Goal: Information Seeking & Learning: Find contact information

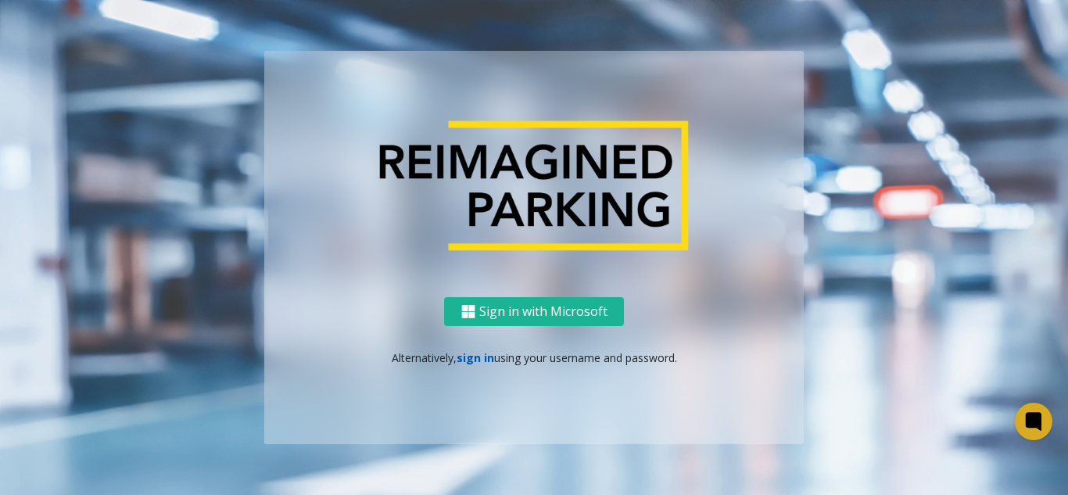
click at [465, 356] on link "sign in" at bounding box center [476, 357] width 38 height 15
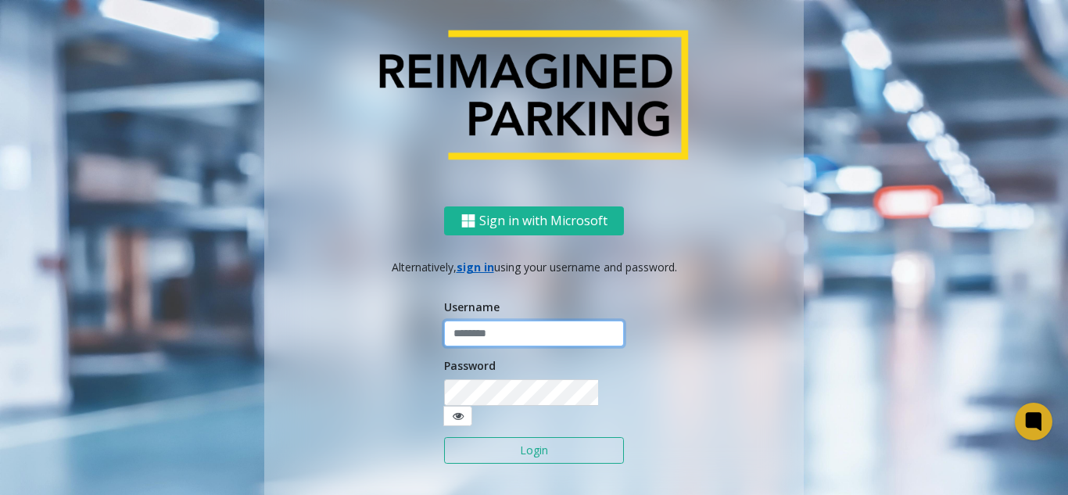
click at [484, 340] on input "text" at bounding box center [534, 334] width 180 height 27
type input "**********"
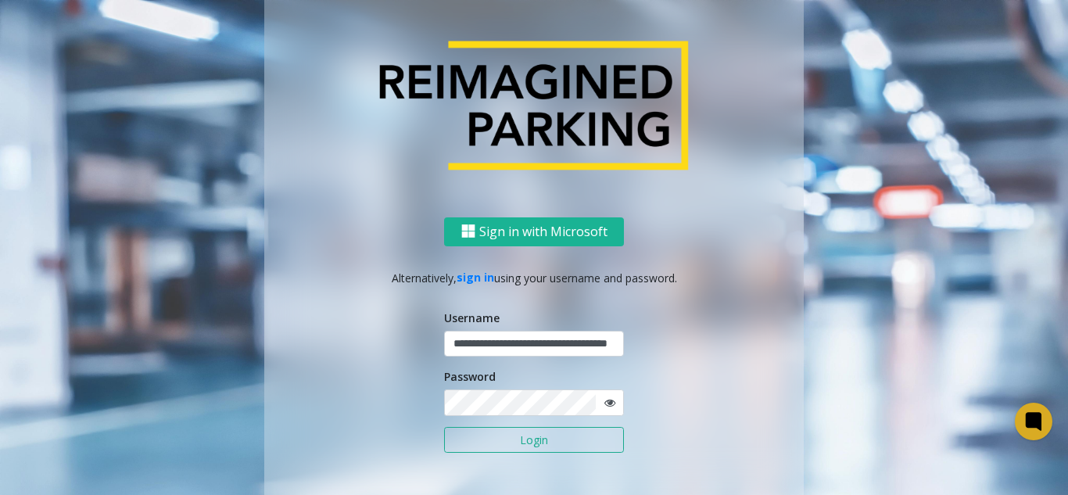
click at [514, 440] on button "Login" at bounding box center [534, 440] width 180 height 27
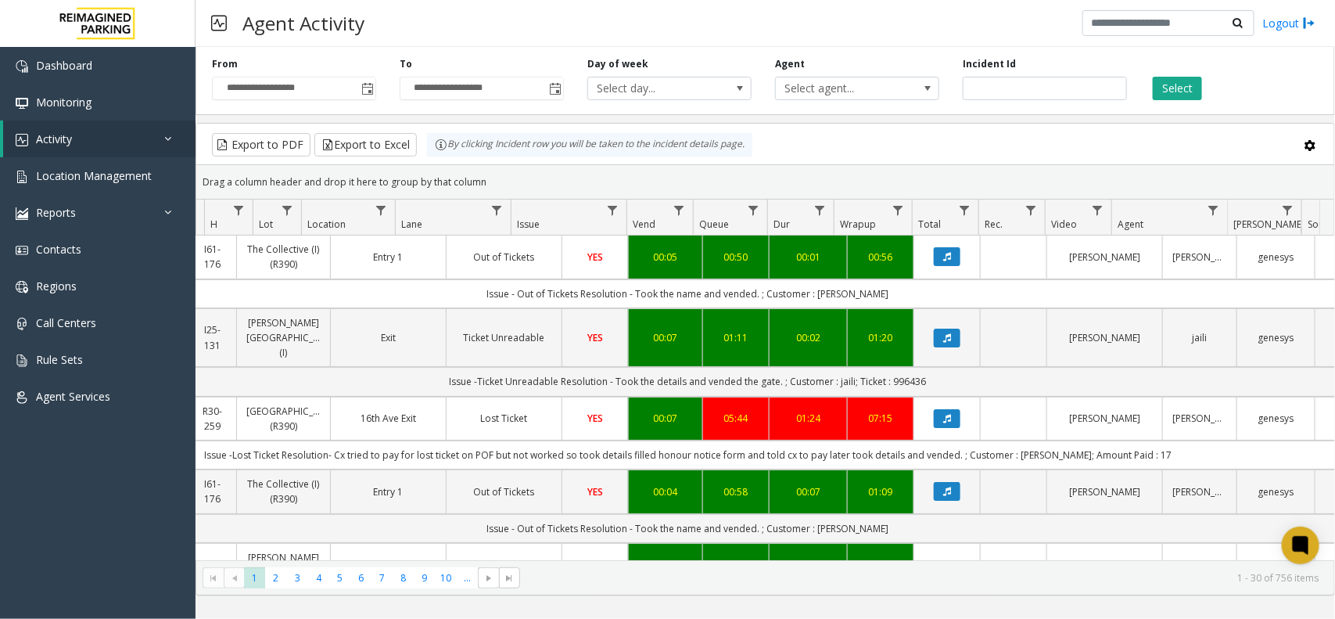
scroll to position [0, 239]
click at [1177, 91] on button "Select" at bounding box center [1177, 88] width 49 height 23
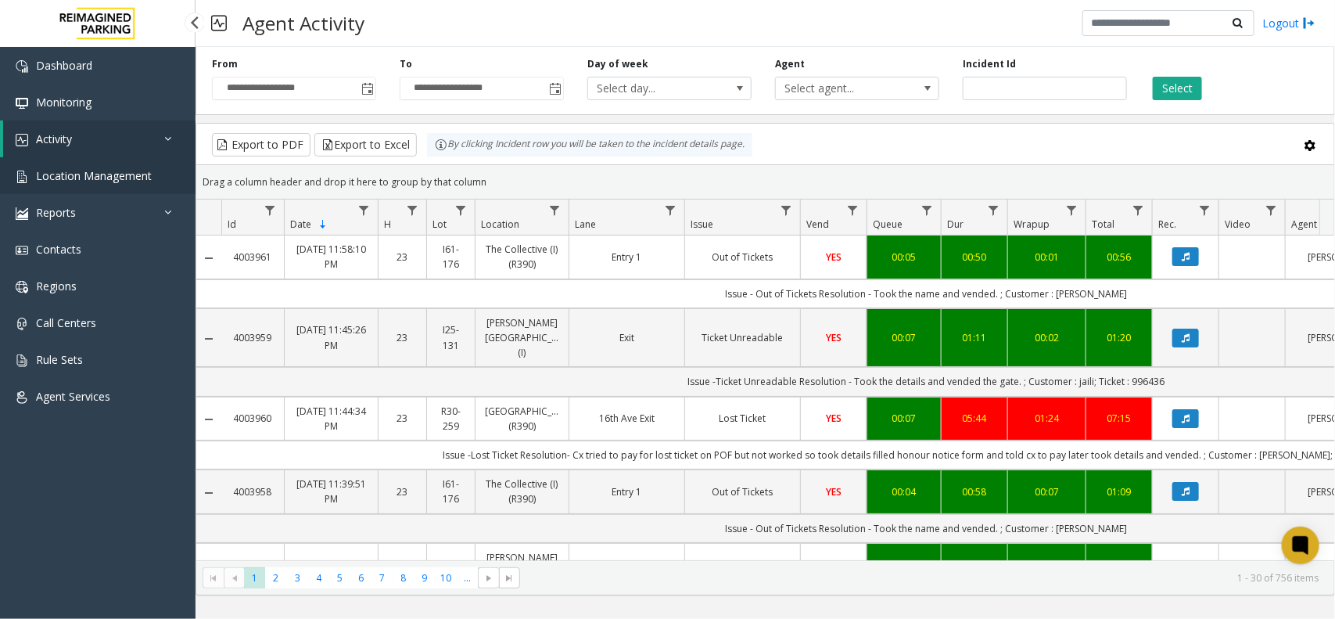
click at [130, 185] on link "Location Management" at bounding box center [98, 175] width 196 height 37
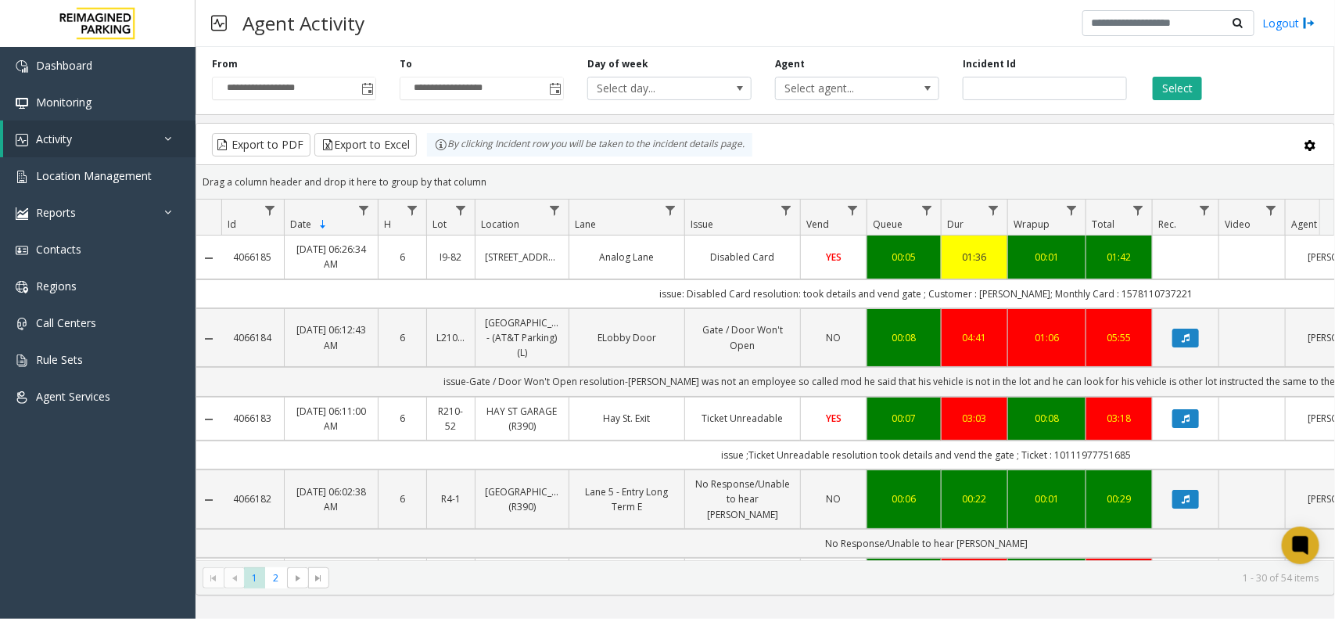
scroll to position [0, 239]
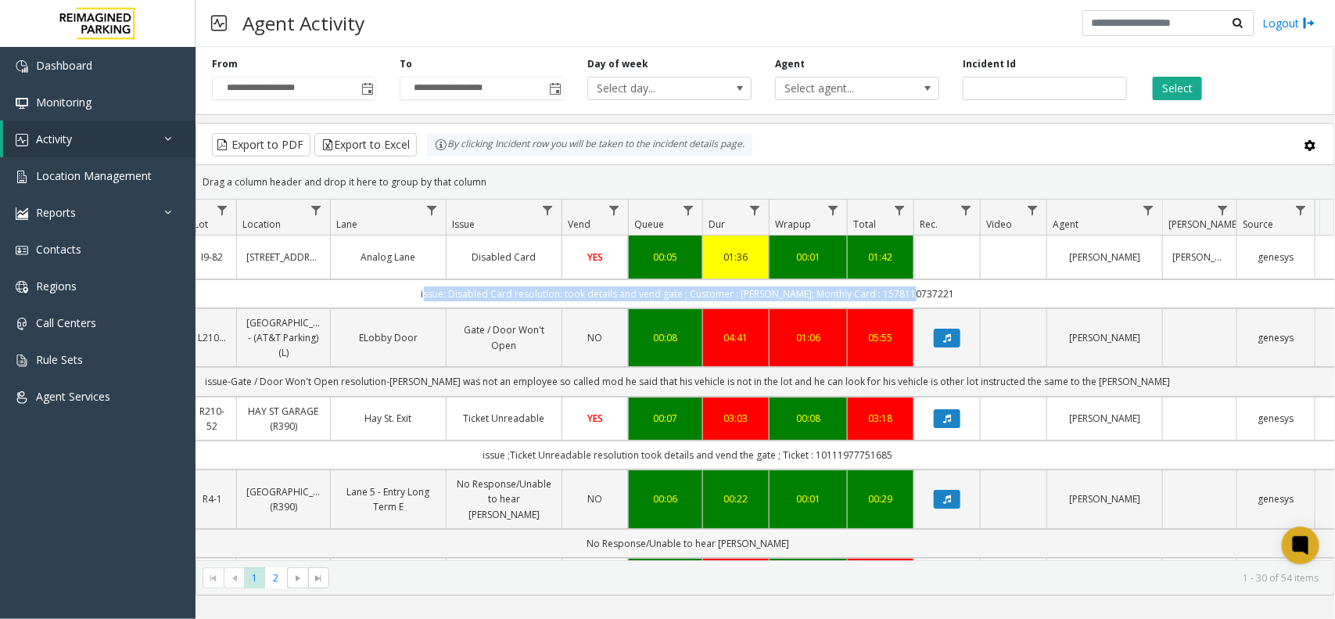
drag, startPoint x: 448, startPoint y: 300, endPoint x: 952, endPoint y: 284, distance: 504.0
click at [952, 284] on td "issue: Disabled Card resolution: took details and vend gate ; Customer : omair;…" at bounding box center [688, 293] width 1410 height 29
click at [955, 284] on td "issue: Disabled Card resolution: took details and vend gate ; Customer : omair;…" at bounding box center [688, 293] width 1410 height 29
drag, startPoint x: 956, startPoint y: 291, endPoint x: 434, endPoint y: 301, distance: 521.8
click at [436, 301] on td "issue: Disabled Card resolution: took details and vend gate ; Customer : omair;…" at bounding box center [688, 293] width 1410 height 29
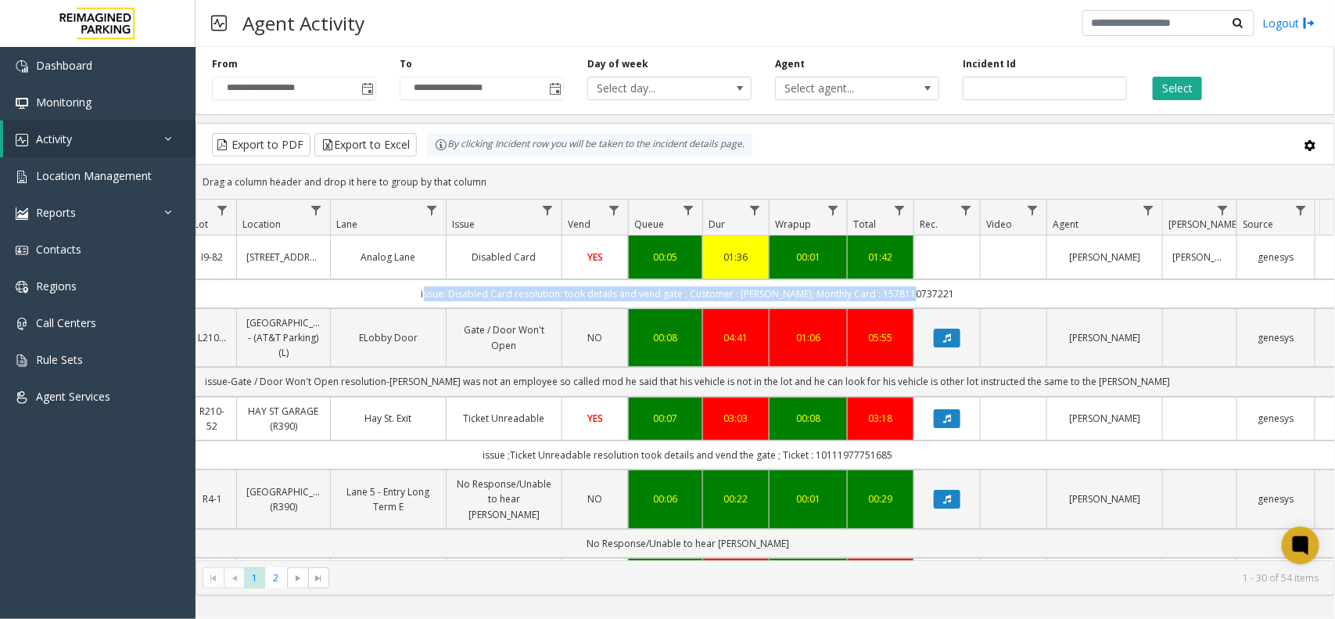
click at [426, 301] on td "issue: Disabled Card resolution: took details and vend gate ; Customer : omair;…" at bounding box center [688, 293] width 1410 height 29
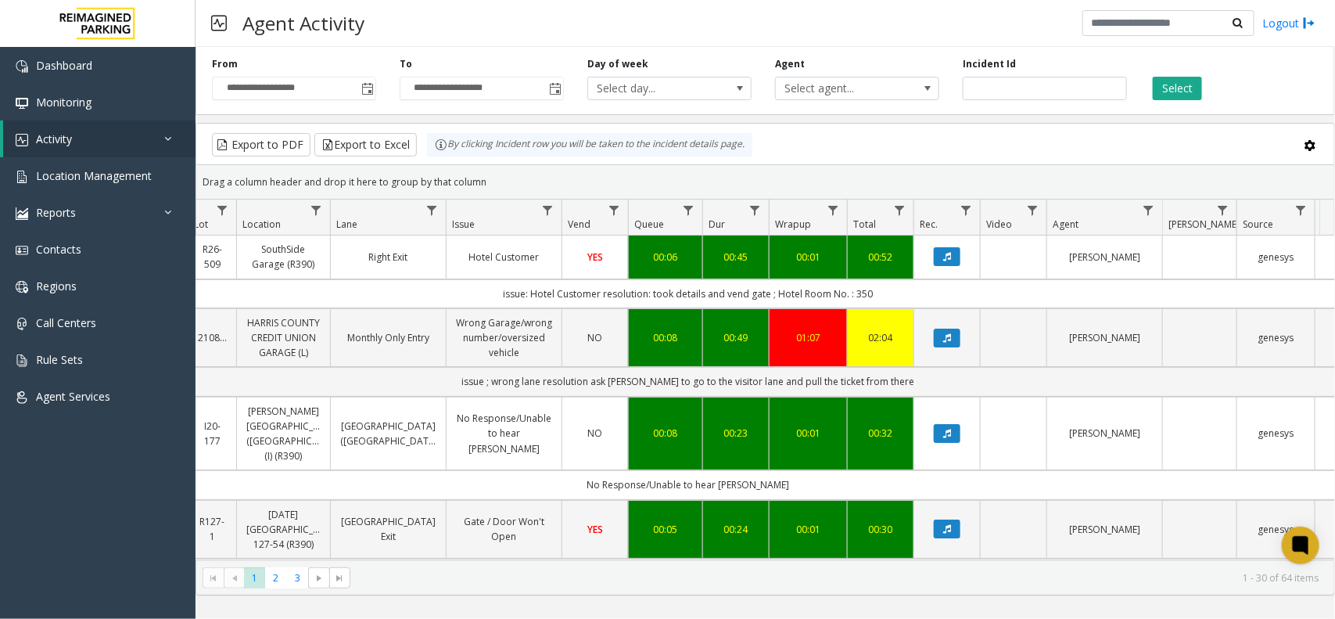
drag, startPoint x: 494, startPoint y: 185, endPoint x: 436, endPoint y: 162, distance: 62.5
click at [436, 162] on kendo-grid "Export to PDF Export to Excel By clicking Incident row you will be taken to the…" at bounding box center [766, 359] width 1140 height 472
click at [491, 176] on div "Drag a column header and drop it here to group by that column" at bounding box center [765, 181] width 1138 height 27
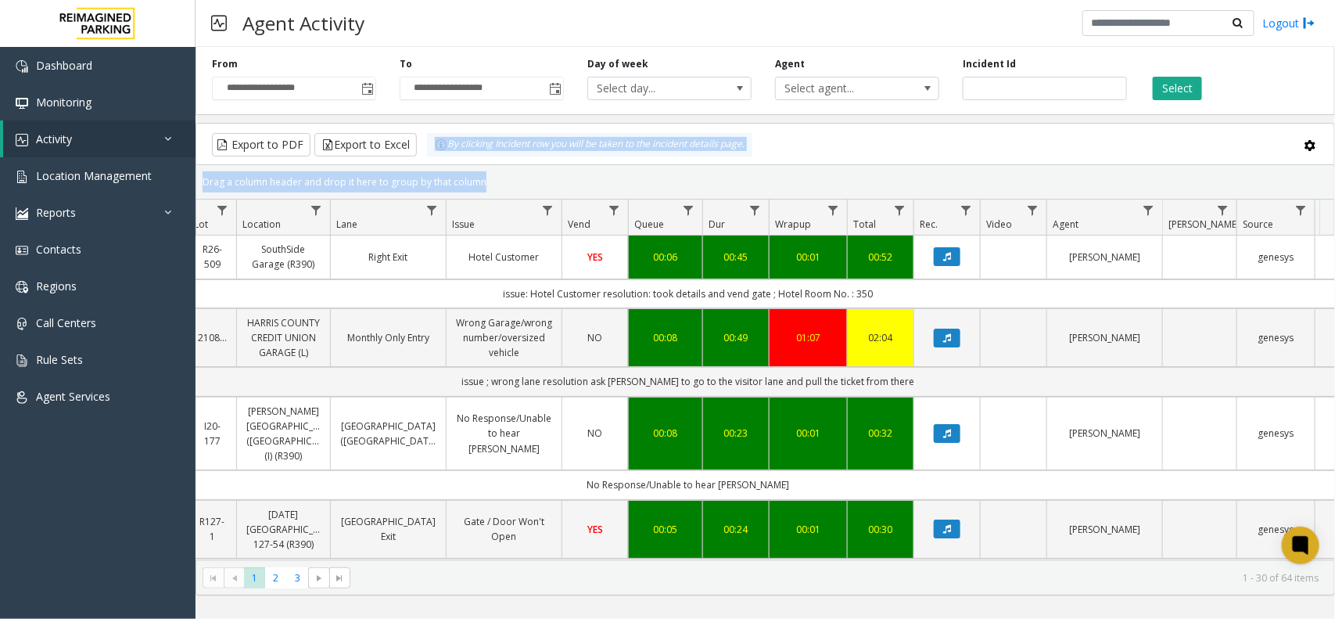
drag, startPoint x: 493, startPoint y: 177, endPoint x: 423, endPoint y: 151, distance: 74.2
click at [423, 151] on kendo-grid "Export to PDF Export to Excel By clicking Incident row you will be taken to the…" at bounding box center [766, 359] width 1140 height 472
click at [502, 174] on div "Drag a column header and drop it here to group by that column" at bounding box center [765, 181] width 1138 height 27
drag, startPoint x: 497, startPoint y: 174, endPoint x: 440, endPoint y: 150, distance: 62.0
click at [440, 150] on kendo-grid "Export to PDF Export to Excel By clicking Incident row you will be taken to the…" at bounding box center [766, 359] width 1140 height 472
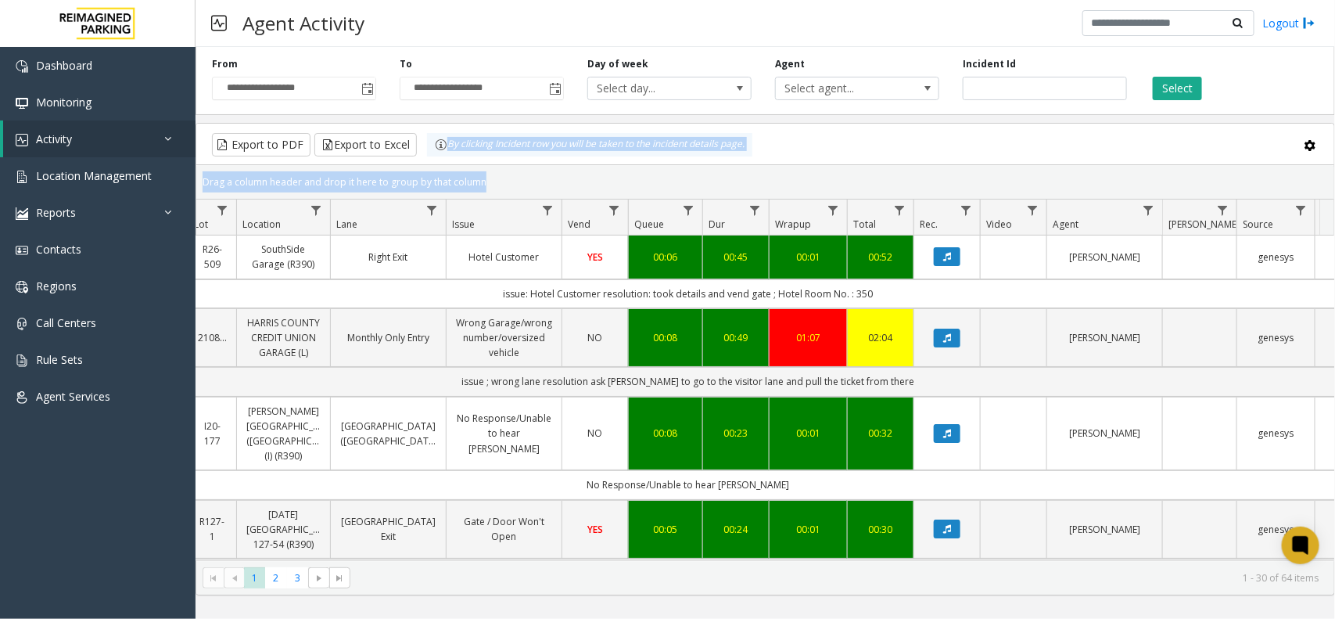
click at [491, 167] on kendo-grid-group-panel "Drag a column header and drop it here to group by that column" at bounding box center [765, 182] width 1138 height 34
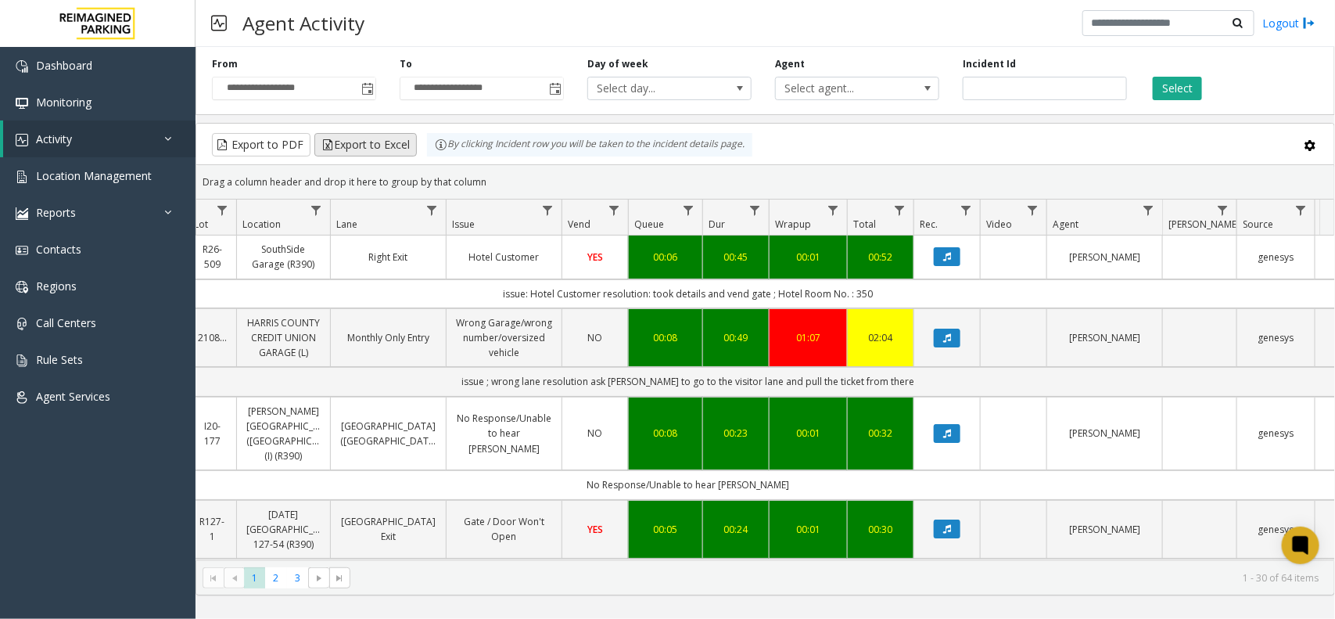
drag, startPoint x: 490, startPoint y: 182, endPoint x: 370, endPoint y: 145, distance: 125.9
click at [370, 145] on kendo-grid "Export to PDF Export to Excel By clicking Incident row you will be taken to the…" at bounding box center [766, 359] width 1140 height 472
click at [507, 181] on div "Drag a column header and drop it here to group by that column" at bounding box center [765, 181] width 1138 height 27
drag, startPoint x: 493, startPoint y: 180, endPoint x: 432, endPoint y: 158, distance: 64.8
click at [432, 158] on kendo-grid "Export to PDF Export to Excel By clicking Incident row you will be taken to the…" at bounding box center [766, 359] width 1140 height 472
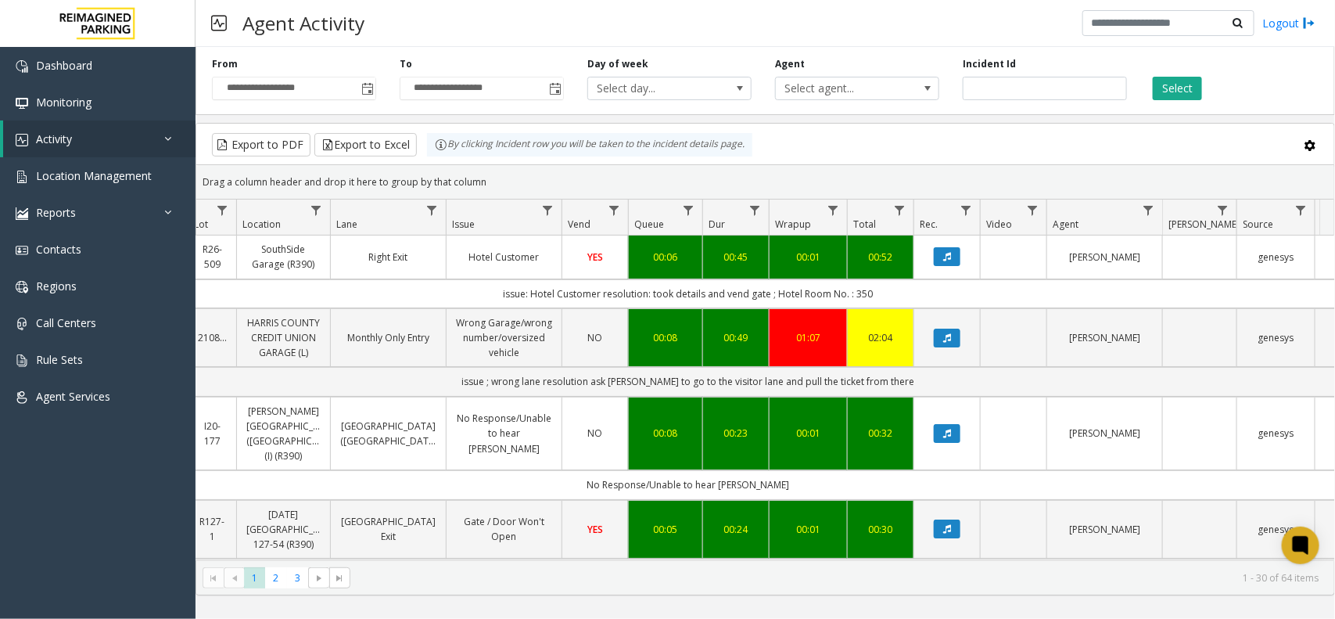
click at [486, 176] on div "Drag a column header and drop it here to group by that column" at bounding box center [765, 181] width 1138 height 27
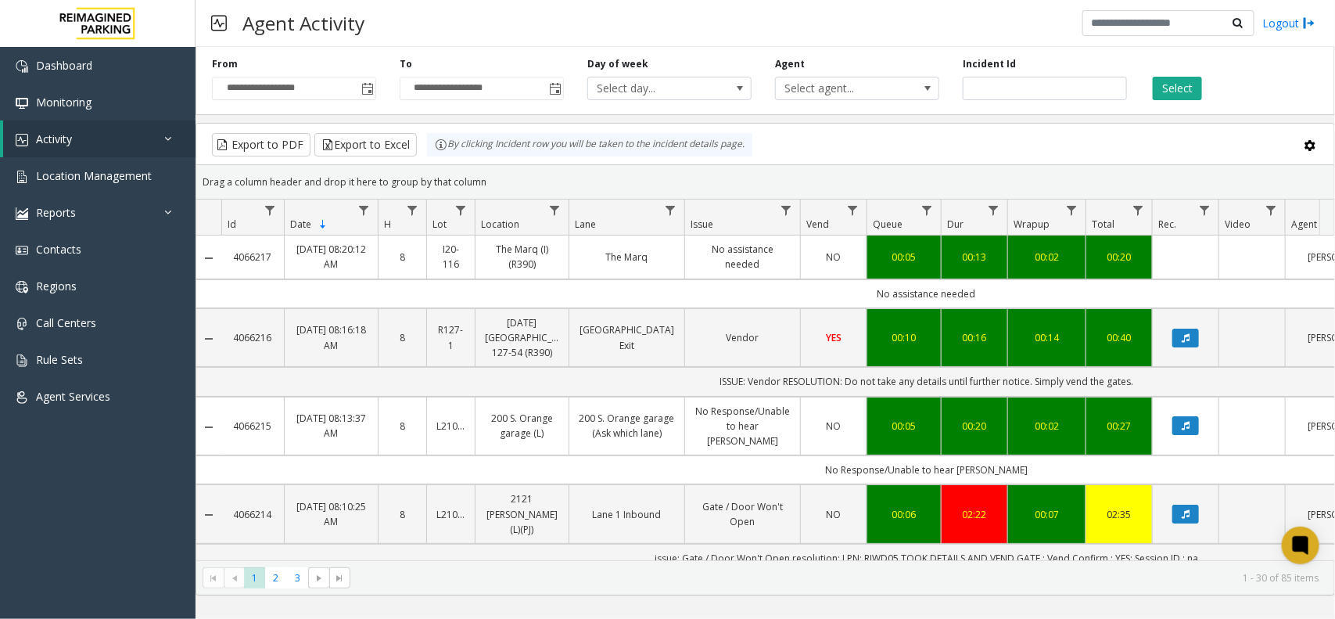
scroll to position [0, 239]
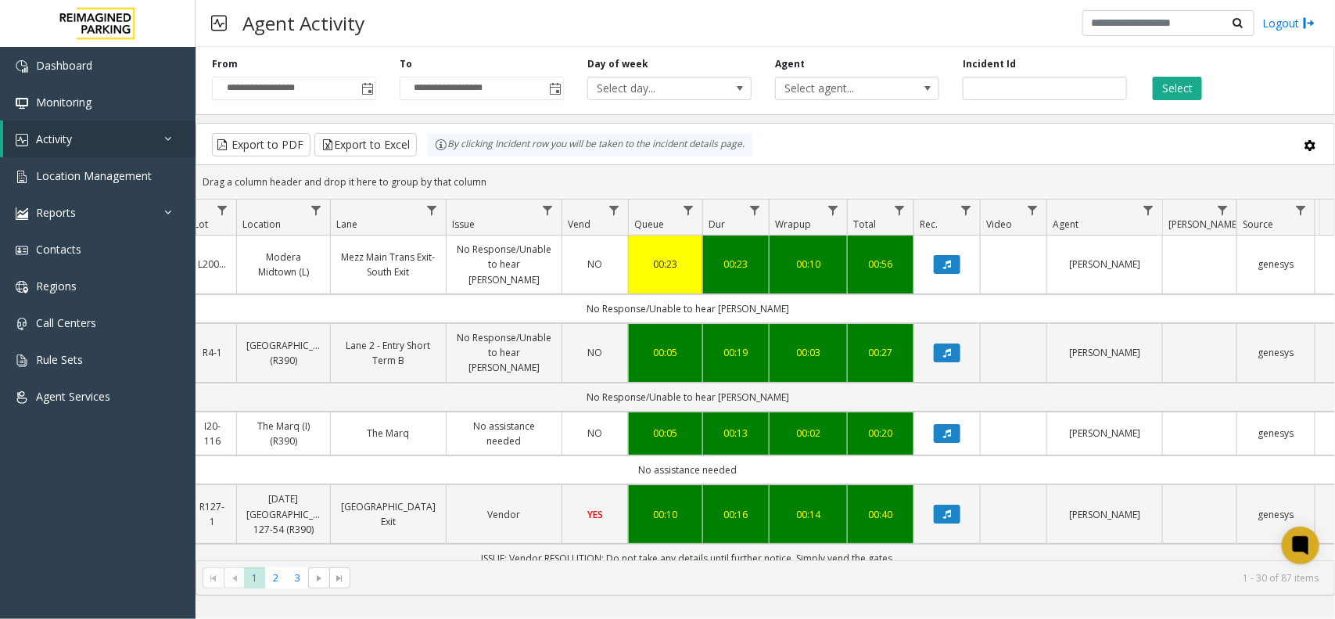
click at [1166, 100] on div "**********" at bounding box center [766, 78] width 1140 height 74
click at [1172, 95] on button "Select" at bounding box center [1177, 88] width 49 height 23
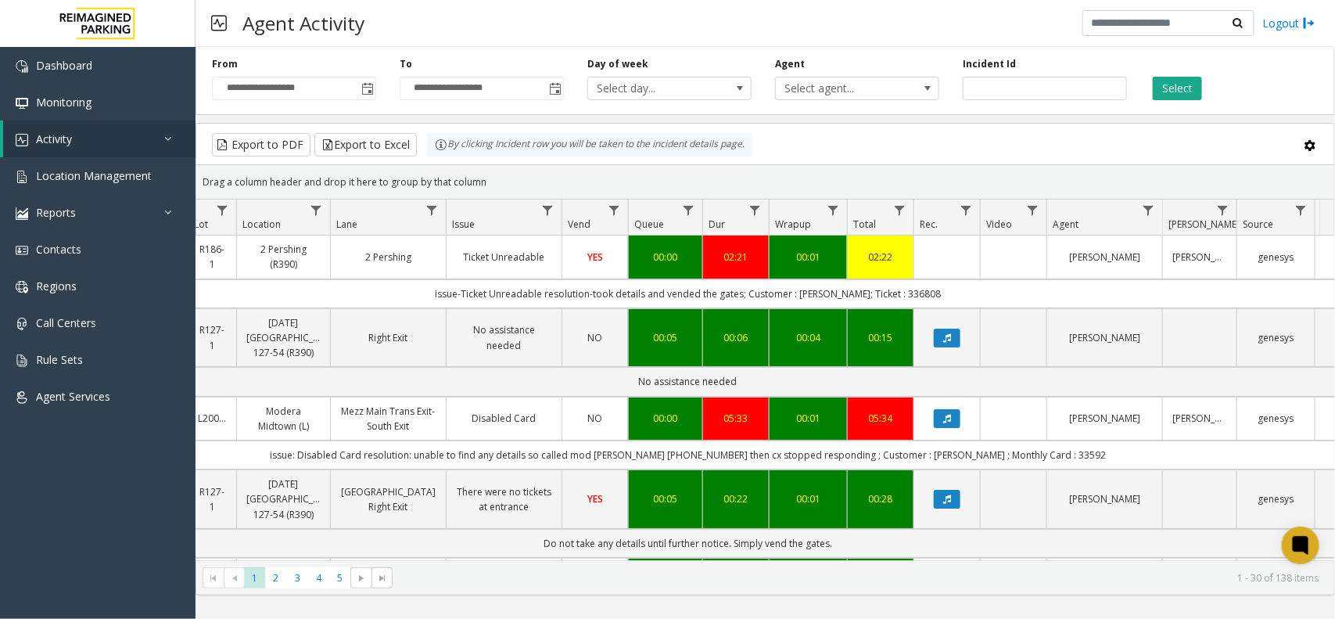
drag, startPoint x: 482, startPoint y: 178, endPoint x: 421, endPoint y: 172, distance: 61.3
click at [421, 172] on div "Drag a column header and drop it here to group by that column" at bounding box center [765, 181] width 1138 height 27
click at [486, 174] on div "Drag a column header and drop it here to group by that column" at bounding box center [765, 181] width 1138 height 27
drag, startPoint x: 486, startPoint y: 178, endPoint x: 427, endPoint y: 158, distance: 62.1
click at [427, 158] on kendo-grid "Export to PDF Export to Excel By clicking Incident row you will be taken to the…" at bounding box center [766, 359] width 1140 height 472
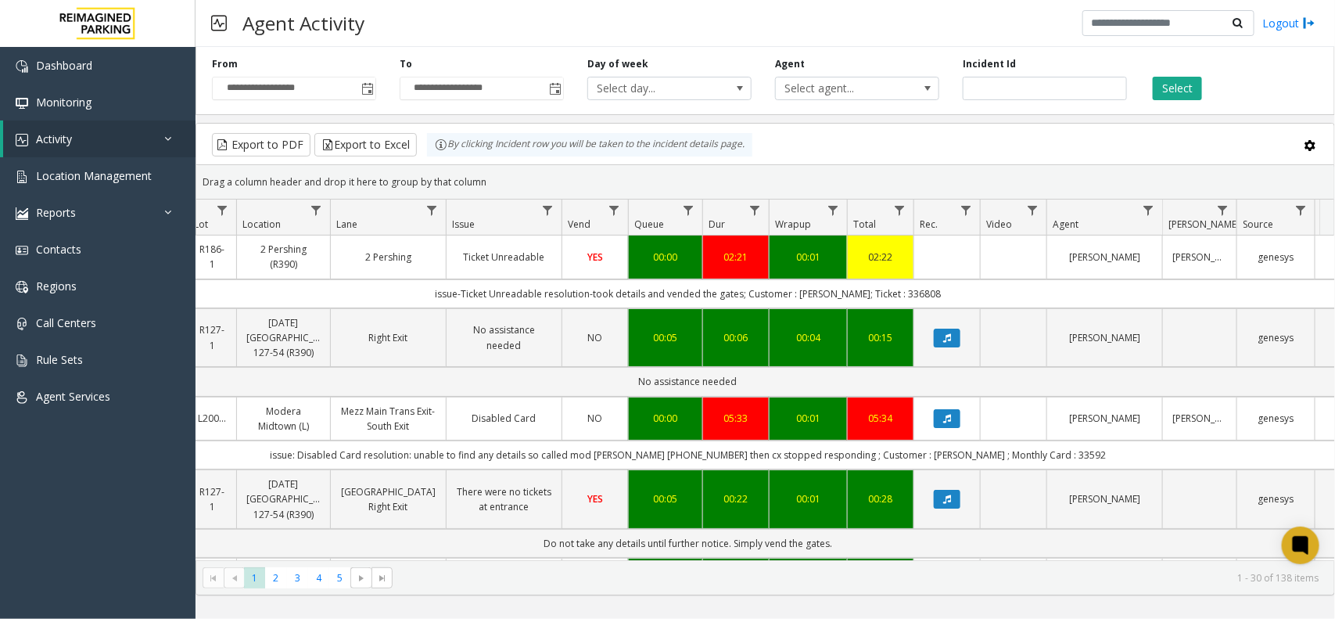
click at [490, 178] on div "Drag a column header and drop it here to group by that column" at bounding box center [765, 181] width 1138 height 27
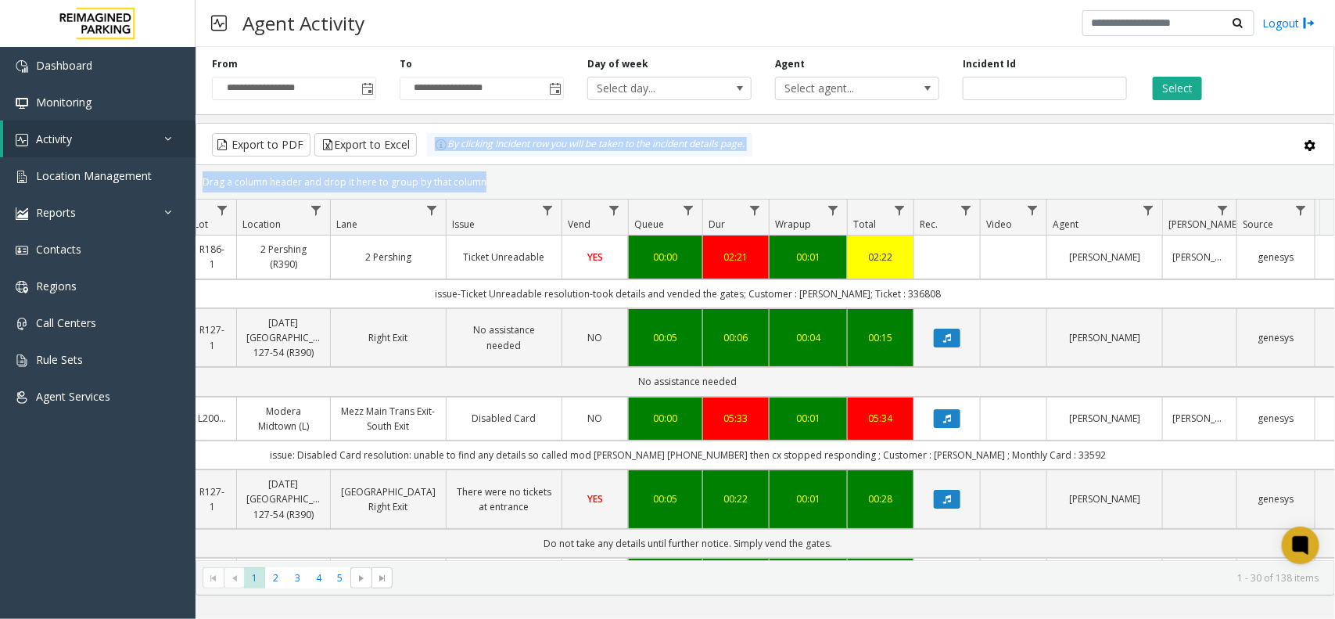
drag, startPoint x: 490, startPoint y: 180, endPoint x: 426, endPoint y: 156, distance: 67.6
click at [426, 156] on kendo-grid "Export to PDF Export to Excel By clicking Incident row you will be taken to the…" at bounding box center [766, 359] width 1140 height 472
click at [481, 173] on div "Drag a column header and drop it here to group by that column" at bounding box center [765, 181] width 1138 height 27
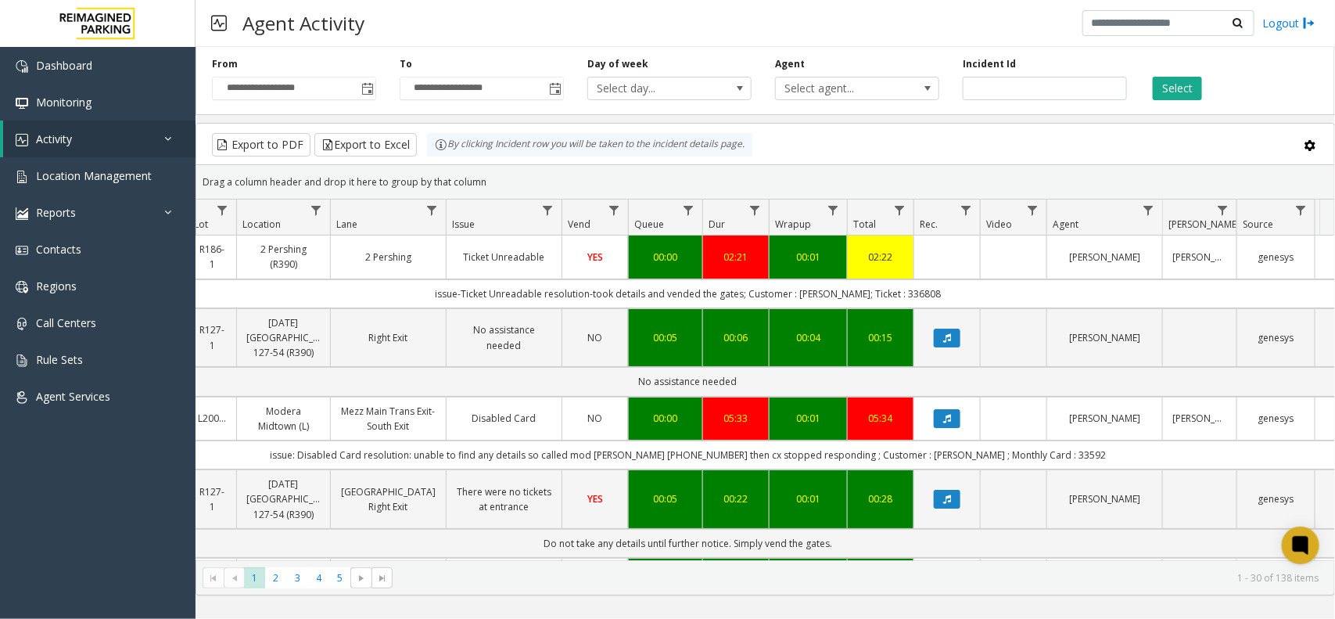
drag, startPoint x: 486, startPoint y: 181, endPoint x: 434, endPoint y: 153, distance: 59.2
click at [434, 153] on kendo-grid "Export to PDF Export to Excel By clicking Incident row you will be taken to the…" at bounding box center [766, 359] width 1140 height 472
click at [495, 182] on div "Drag a column header and drop it here to group by that column" at bounding box center [765, 181] width 1138 height 27
drag, startPoint x: 490, startPoint y: 182, endPoint x: 431, endPoint y: 154, distance: 65.8
click at [431, 154] on kendo-grid "Export to PDF Export to Excel By clicking Incident row you will be taken to the…" at bounding box center [766, 359] width 1140 height 472
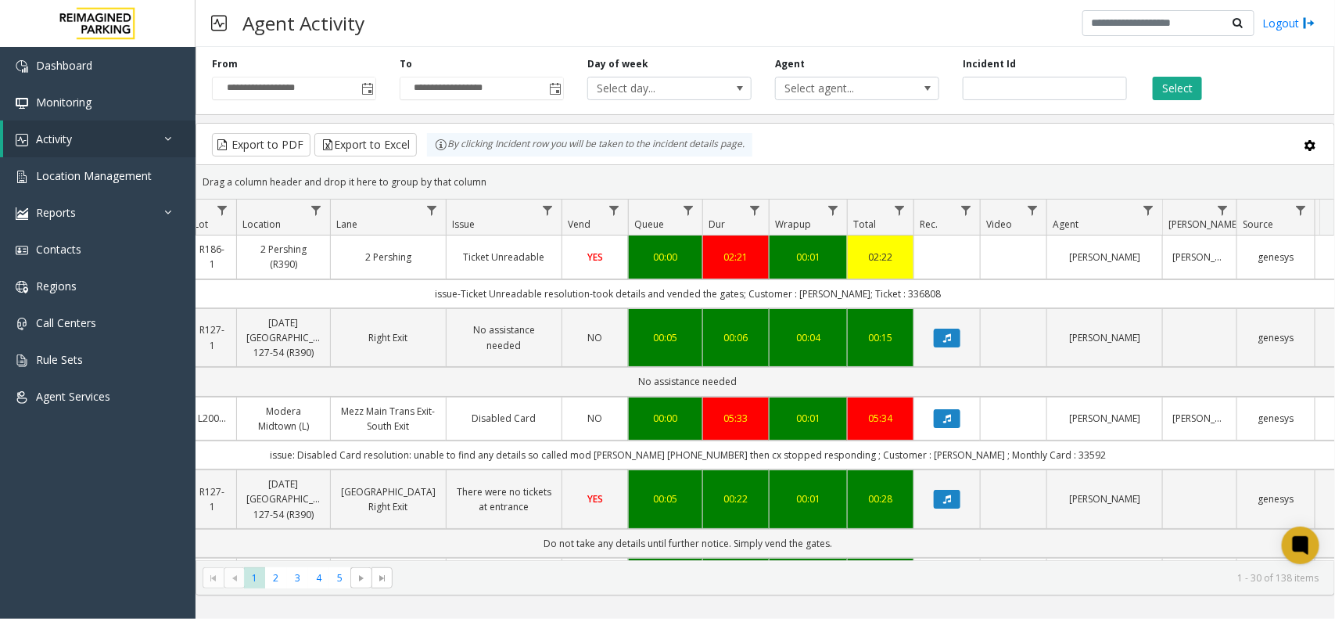
click at [489, 174] on div "Drag a column header and drop it here to group by that column" at bounding box center [765, 181] width 1138 height 27
drag, startPoint x: 489, startPoint y: 182, endPoint x: 412, endPoint y: 138, distance: 88.3
click at [412, 138] on kendo-grid "Export to PDF Export to Excel By clicking Incident row you will be taken to the…" at bounding box center [766, 359] width 1140 height 472
click at [485, 168] on div "Drag a column header and drop it here to group by that column" at bounding box center [765, 181] width 1138 height 27
drag, startPoint x: 485, startPoint y: 173, endPoint x: 422, endPoint y: 151, distance: 66.3
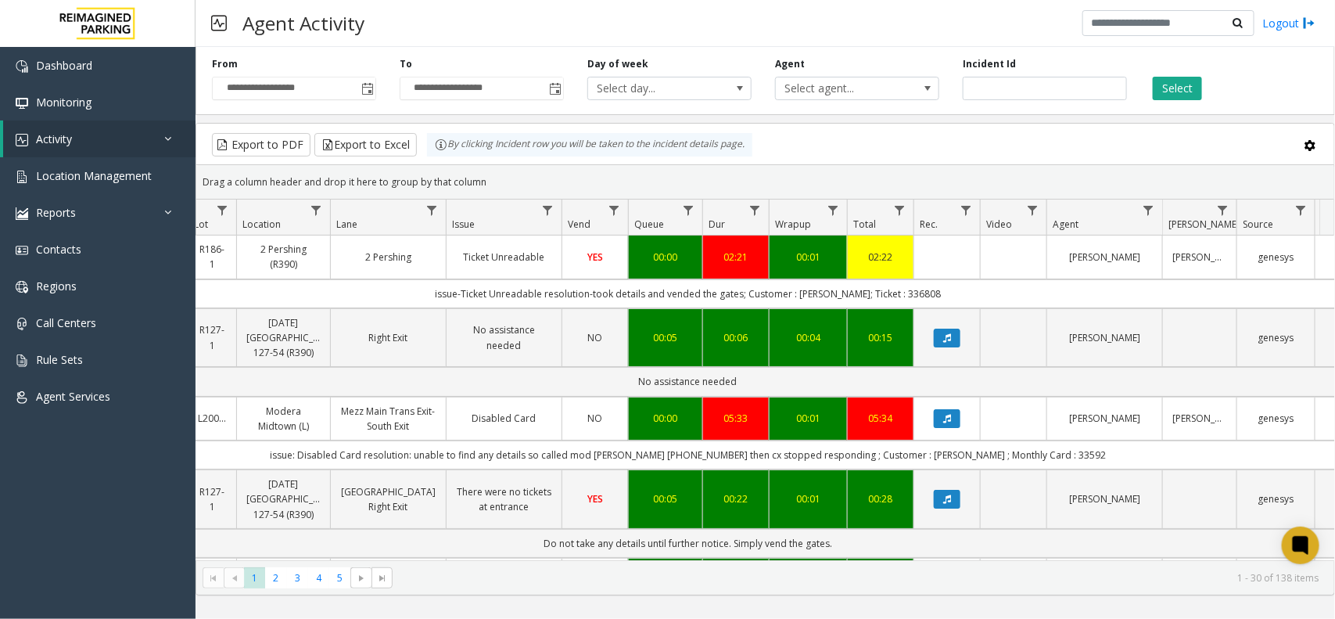
click at [422, 151] on kendo-grid "Export to PDF Export to Excel By clicking Incident row you will be taken to the…" at bounding box center [766, 359] width 1140 height 472
click at [475, 172] on div "Drag a column header and drop it here to group by that column" at bounding box center [765, 181] width 1138 height 27
drag, startPoint x: 487, startPoint y: 181, endPoint x: 409, endPoint y: 147, distance: 84.4
click at [409, 147] on kendo-grid "Export to PDF Export to Excel By clicking Incident row you will be taken to the…" at bounding box center [766, 359] width 1140 height 472
drag, startPoint x: 501, startPoint y: 182, endPoint x: 483, endPoint y: 178, distance: 18.6
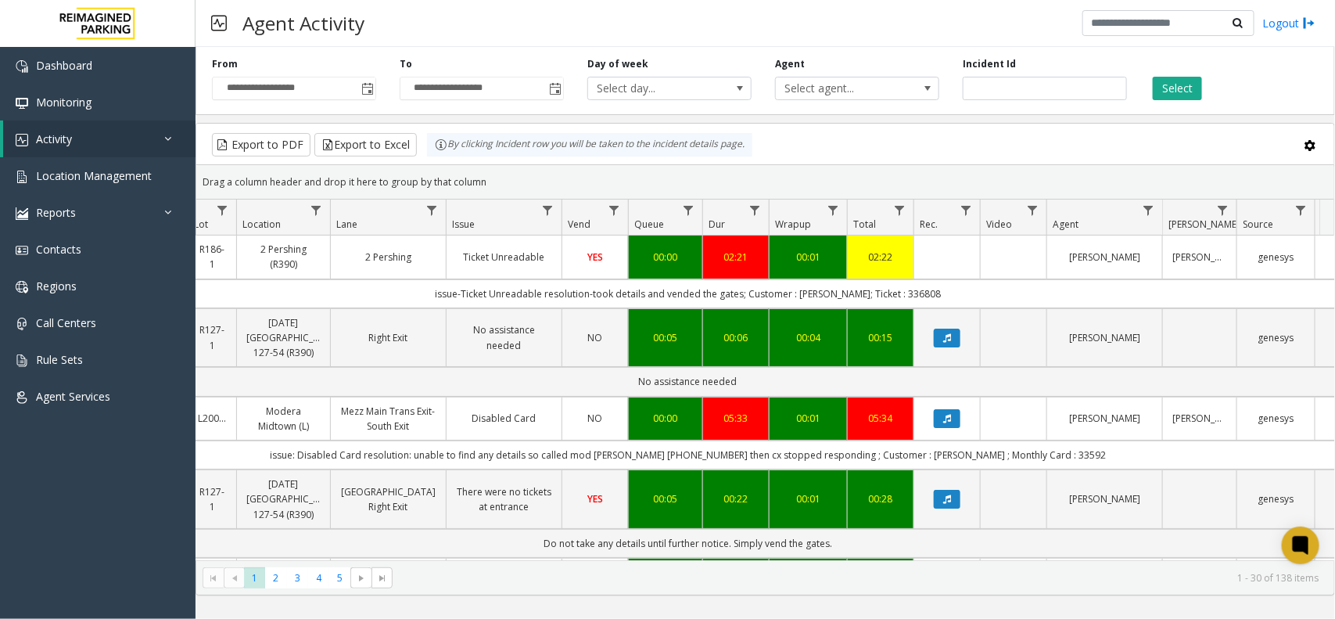
click at [499, 182] on div "Drag a column header and drop it here to group by that column" at bounding box center [765, 181] width 1138 height 27
click at [483, 178] on div "Drag a column header and drop it here to group by that column" at bounding box center [765, 181] width 1138 height 27
drag, startPoint x: 487, startPoint y: 174, endPoint x: 420, endPoint y: 149, distance: 71.8
click at [420, 149] on kendo-grid "Export to PDF Export to Excel By clicking Incident row you will be taken to the…" at bounding box center [766, 359] width 1140 height 472
click at [494, 171] on div "Drag a column header and drop it here to group by that column" at bounding box center [765, 181] width 1138 height 27
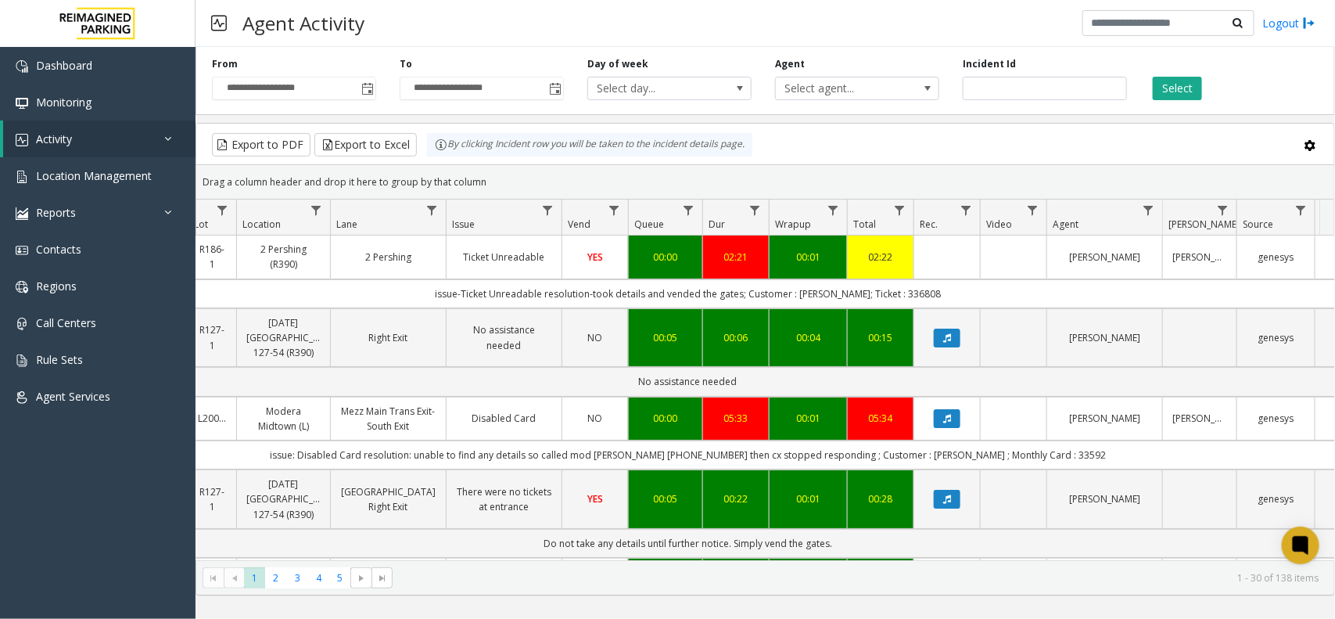
drag, startPoint x: 497, startPoint y: 178, endPoint x: 487, endPoint y: 178, distance: 9.4
click at [497, 178] on div "Drag a column header and drop it here to group by that column" at bounding box center [765, 181] width 1138 height 27
drag, startPoint x: 487, startPoint y: 178, endPoint x: 412, endPoint y: 139, distance: 84.7
click at [412, 139] on kendo-grid "Export to PDF Export to Excel By clicking Incident row you will be taken to the…" at bounding box center [766, 359] width 1140 height 472
click at [497, 167] on kendo-grid-group-panel "Drag a column header and drop it here to group by that column" at bounding box center [765, 182] width 1138 height 34
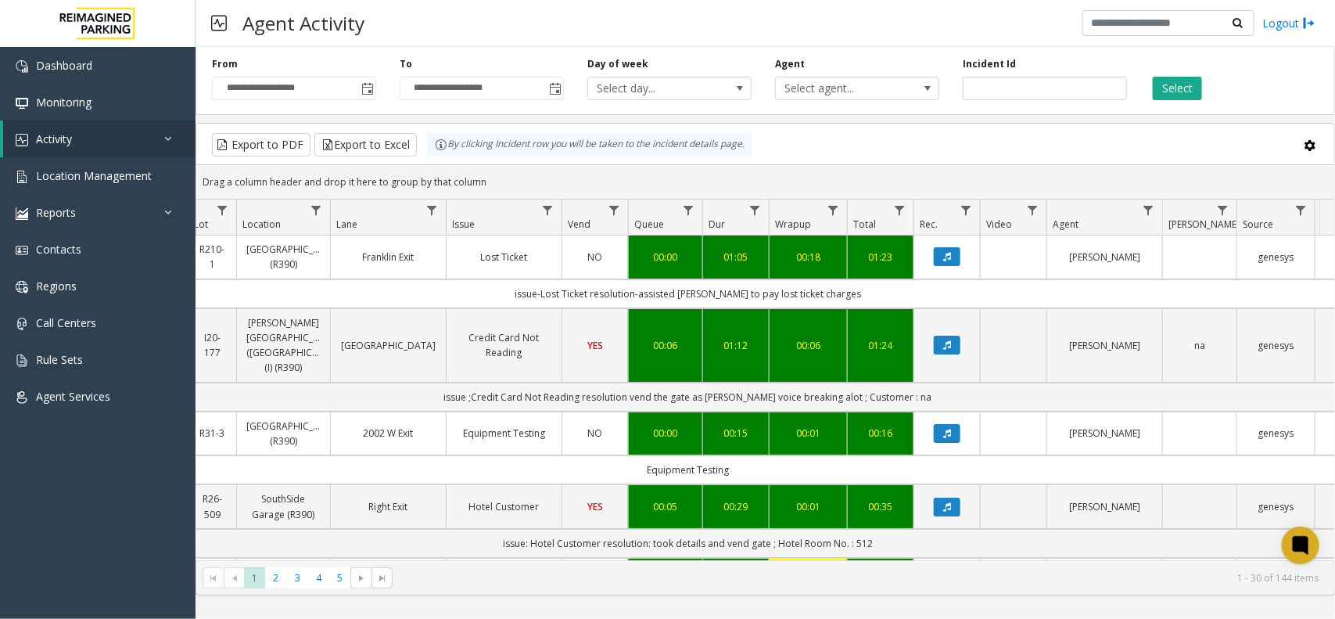
drag, startPoint x: 494, startPoint y: 182, endPoint x: 438, endPoint y: 145, distance: 66.6
click at [438, 145] on kendo-grid "Export to PDF Export to Excel By clicking Incident row you will be taken to the…" at bounding box center [766, 359] width 1140 height 472
click at [501, 178] on div "Drag a column header and drop it here to group by that column" at bounding box center [765, 181] width 1138 height 27
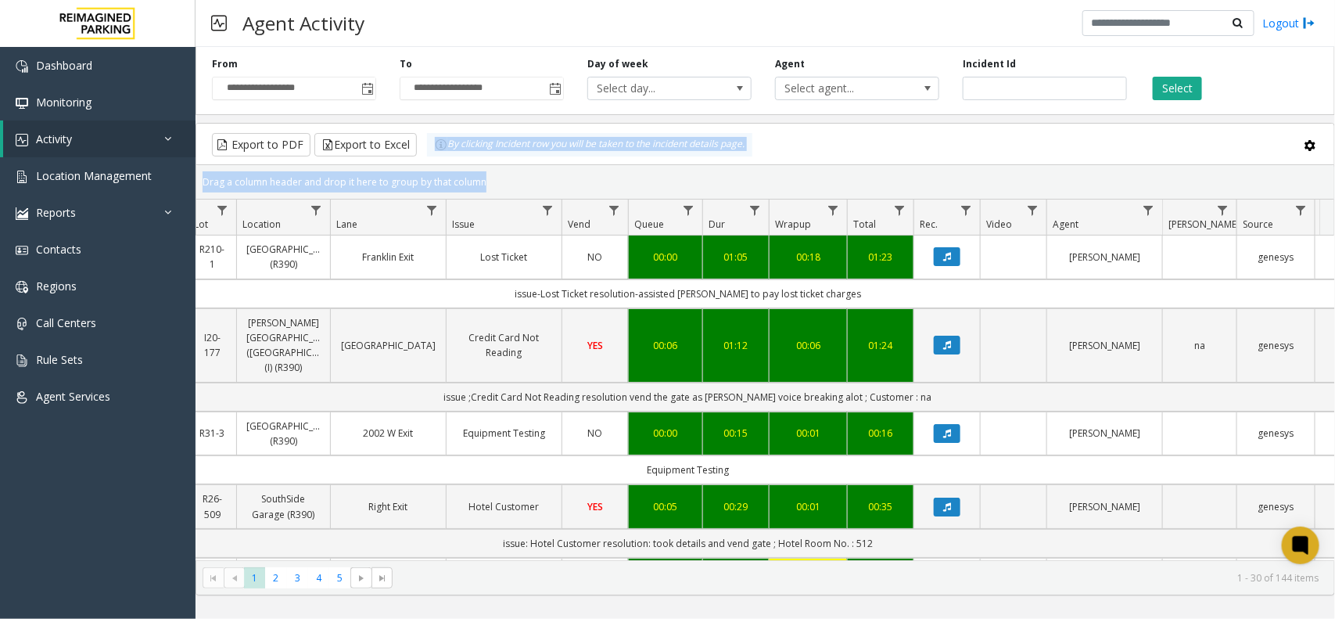
drag, startPoint x: 501, startPoint y: 178, endPoint x: 442, endPoint y: 157, distance: 62.3
click at [442, 157] on kendo-grid "Export to PDF Export to Excel By clicking Incident row you will be taken to the…" at bounding box center [766, 359] width 1140 height 472
click at [505, 181] on div "Drag a column header and drop it here to group by that column" at bounding box center [765, 181] width 1138 height 27
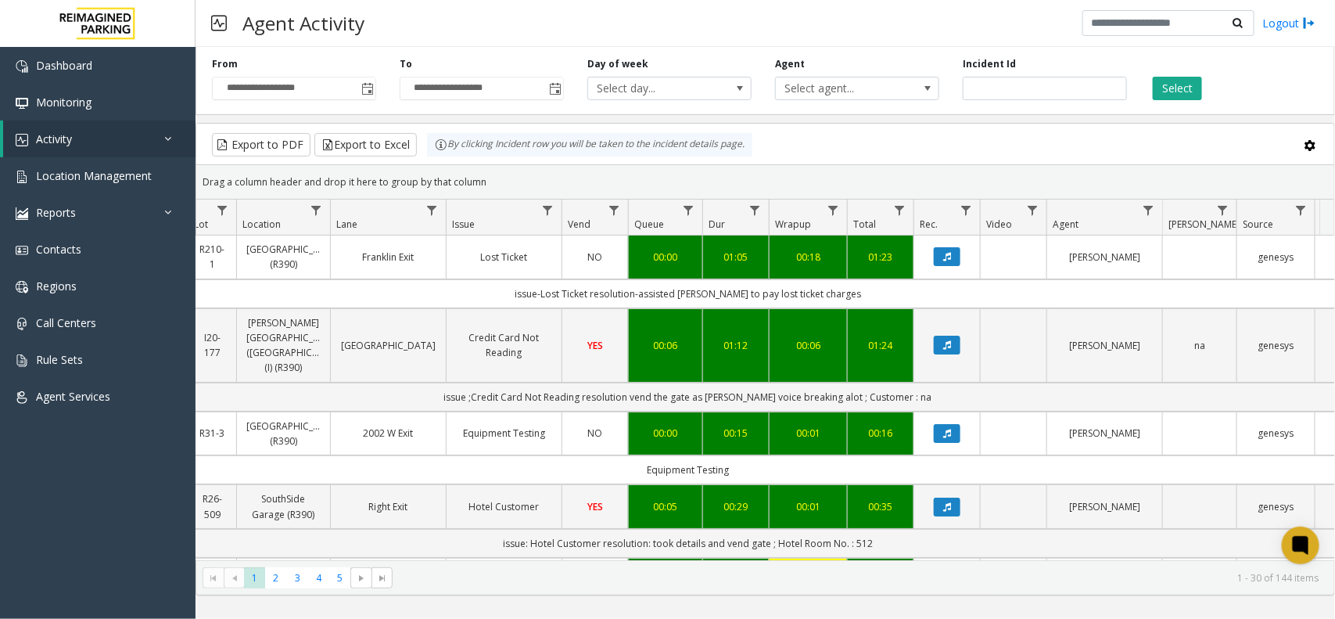
drag, startPoint x: 502, startPoint y: 182, endPoint x: 427, endPoint y: 149, distance: 82.0
click at [427, 149] on kendo-grid "Export to PDF Export to Excel By clicking Incident row you will be taken to the…" at bounding box center [766, 359] width 1140 height 472
click at [487, 167] on kendo-grid-group-panel "Drag a column header and drop it here to group by that column" at bounding box center [765, 182] width 1138 height 34
drag, startPoint x: 489, startPoint y: 177, endPoint x: 425, endPoint y: 146, distance: 71.0
click at [425, 146] on kendo-grid "Export to PDF Export to Excel By clicking Incident row you will be taken to the…" at bounding box center [766, 359] width 1140 height 472
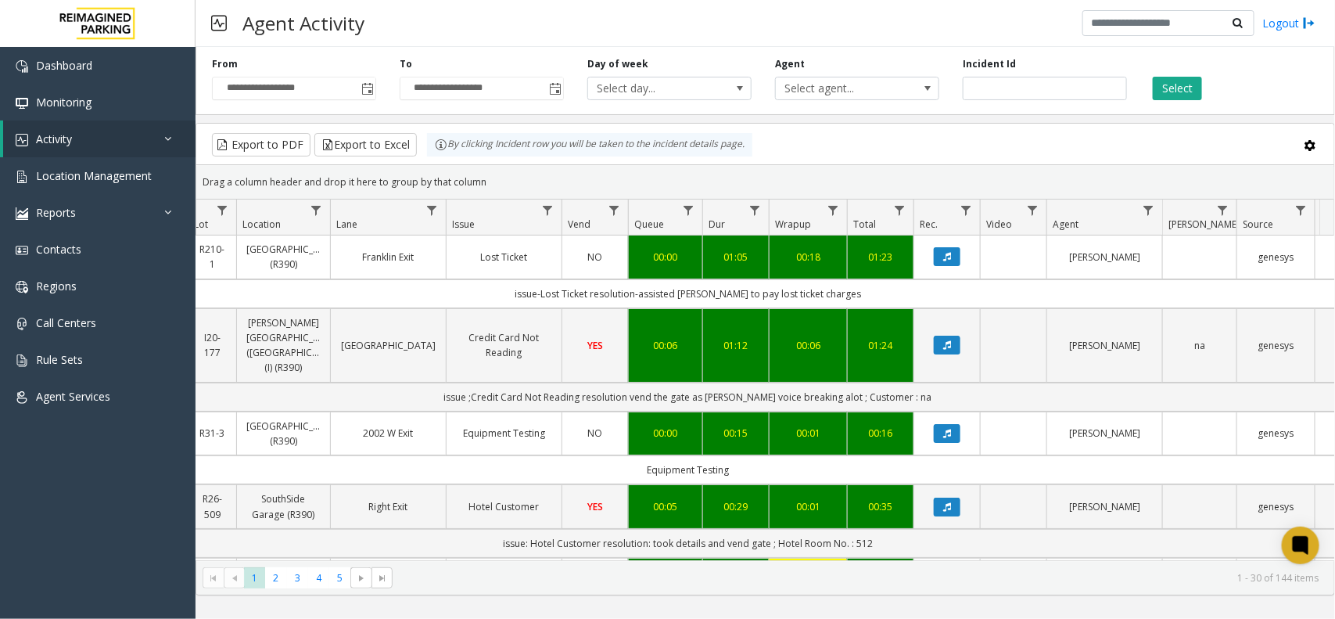
click at [507, 184] on div "Drag a column header and drop it here to group by that column" at bounding box center [765, 181] width 1138 height 27
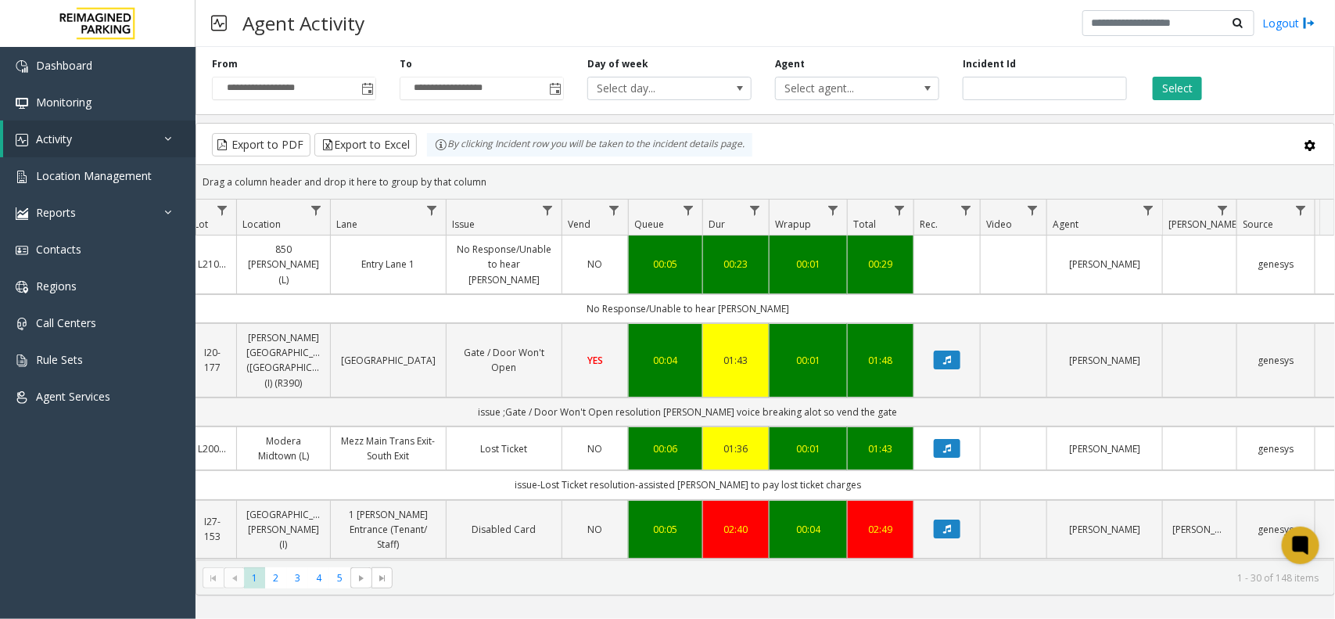
click at [1001, 166] on kendo-grid-group-panel "Drag a column header and drop it here to group by that column" at bounding box center [765, 182] width 1138 height 34
click at [1169, 98] on button "Select" at bounding box center [1177, 88] width 49 height 23
click at [710, 150] on div "By clicking Incident row you will be taken to the incident details page." at bounding box center [589, 144] width 325 height 23
drag, startPoint x: 514, startPoint y: 181, endPoint x: 439, endPoint y: 149, distance: 81.3
click at [439, 149] on kendo-grid "Export to PDF Export to Excel By clicking Incident row you will be taken to the…" at bounding box center [766, 359] width 1140 height 472
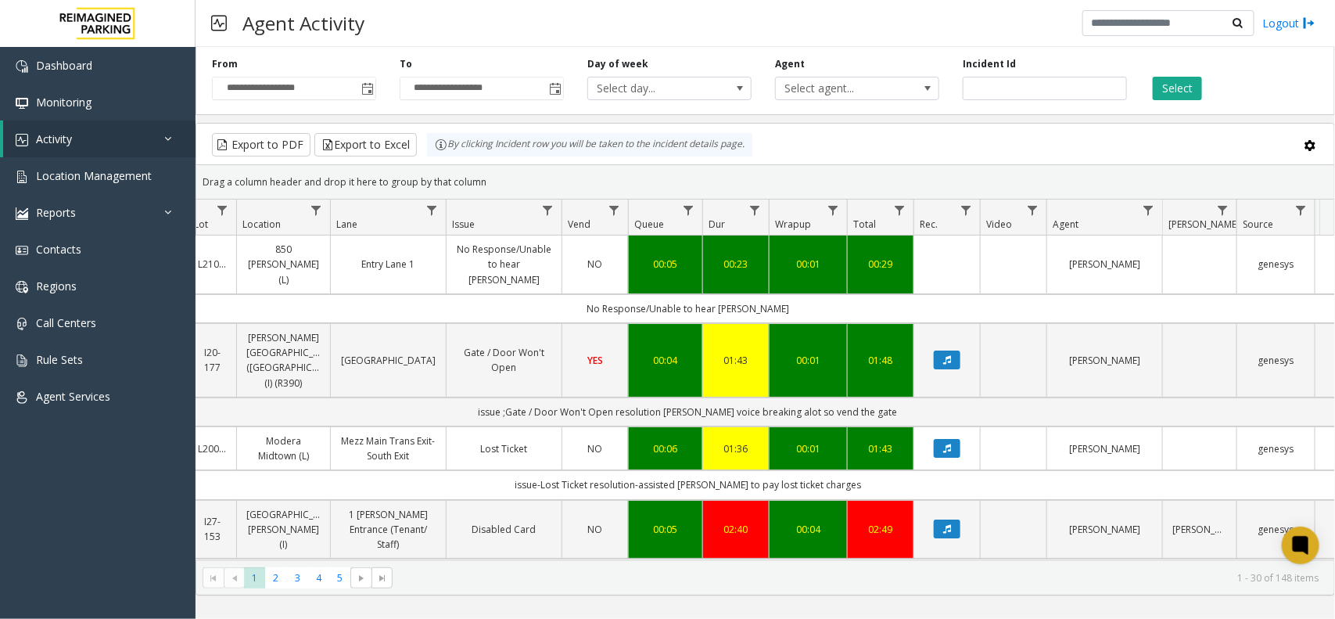
click at [475, 164] on kendo-grid-toolbar "Export to PDF Export to Excel By clicking Incident row you will be taken to the…" at bounding box center [765, 144] width 1138 height 41
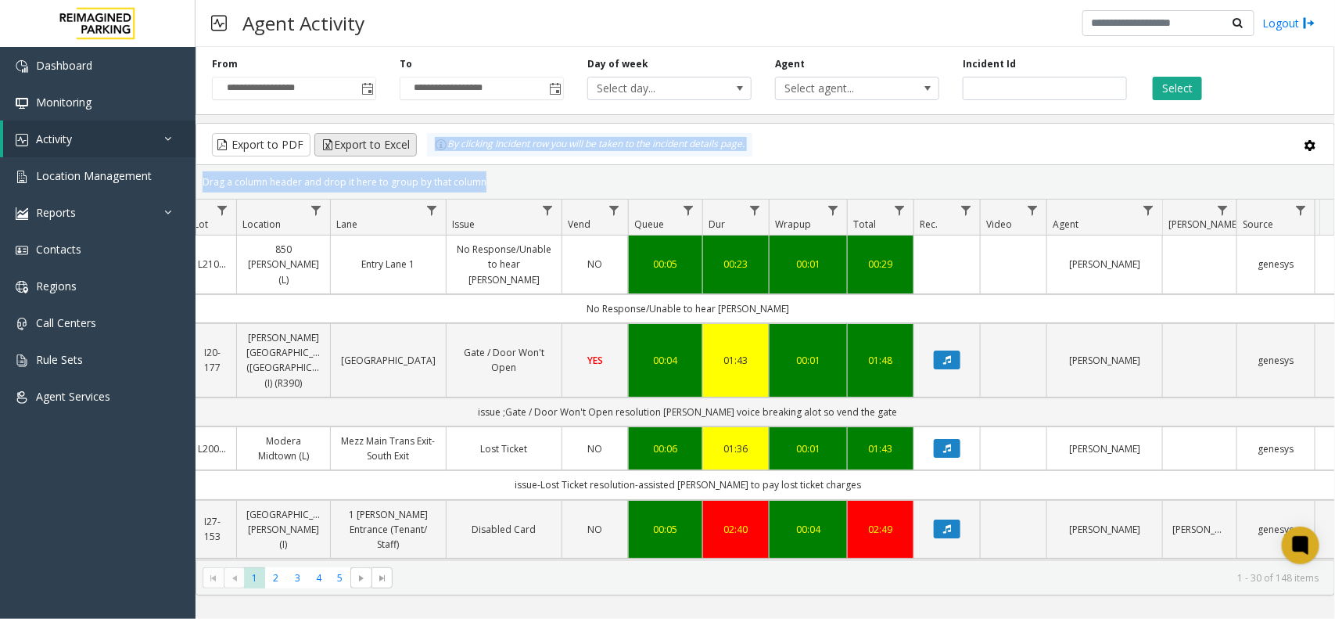
drag, startPoint x: 476, startPoint y: 178, endPoint x: 408, endPoint y: 135, distance: 79.8
click at [408, 135] on kendo-grid "Export to PDF Export to Excel By clicking Incident row you will be taken to the…" at bounding box center [766, 359] width 1140 height 472
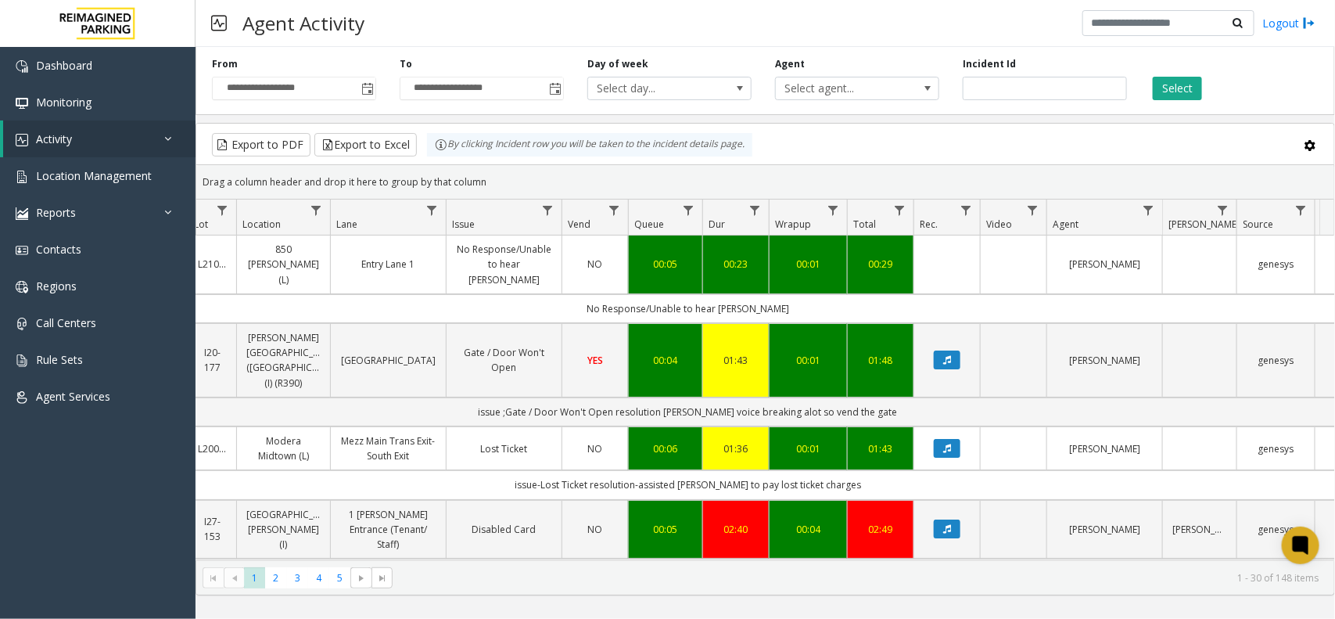
click at [490, 177] on div "Drag a column header and drop it here to group by that column" at bounding box center [765, 181] width 1138 height 27
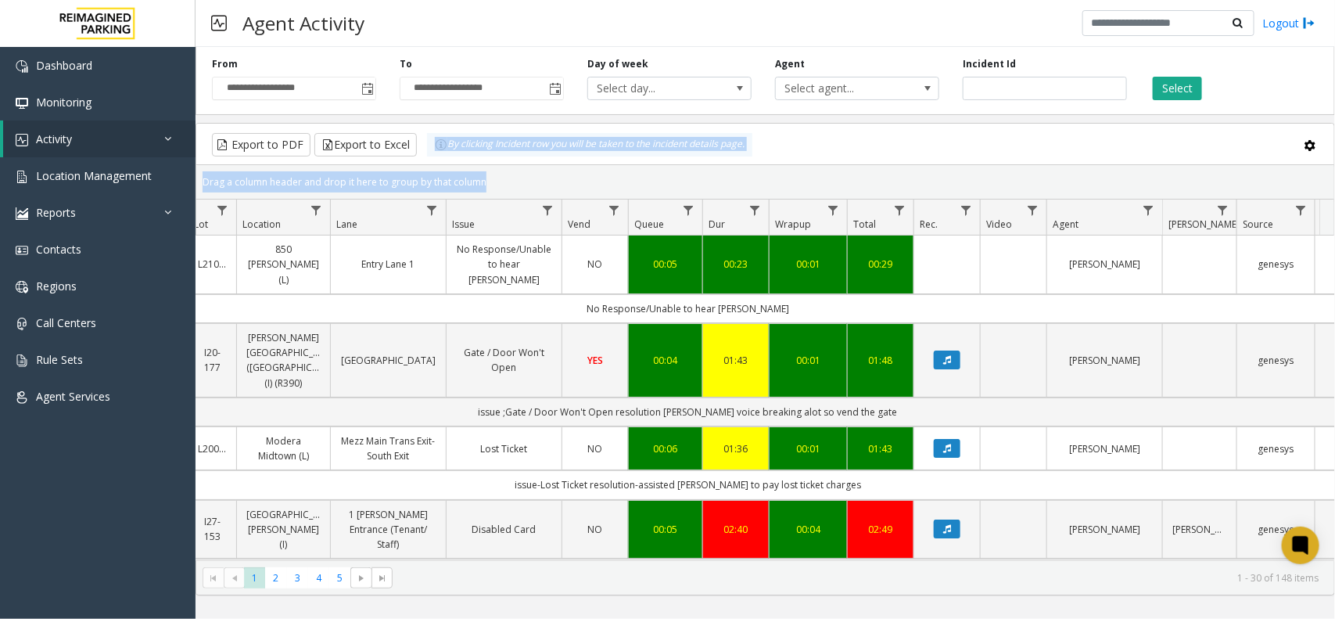
drag, startPoint x: 490, startPoint y: 177, endPoint x: 422, endPoint y: 138, distance: 77.8
click at [422, 138] on kendo-grid "Export to PDF Export to Excel By clicking Incident row you will be taken to the…" at bounding box center [766, 359] width 1140 height 472
click at [494, 181] on div "Drag a column header and drop it here to group by that column" at bounding box center [765, 181] width 1138 height 27
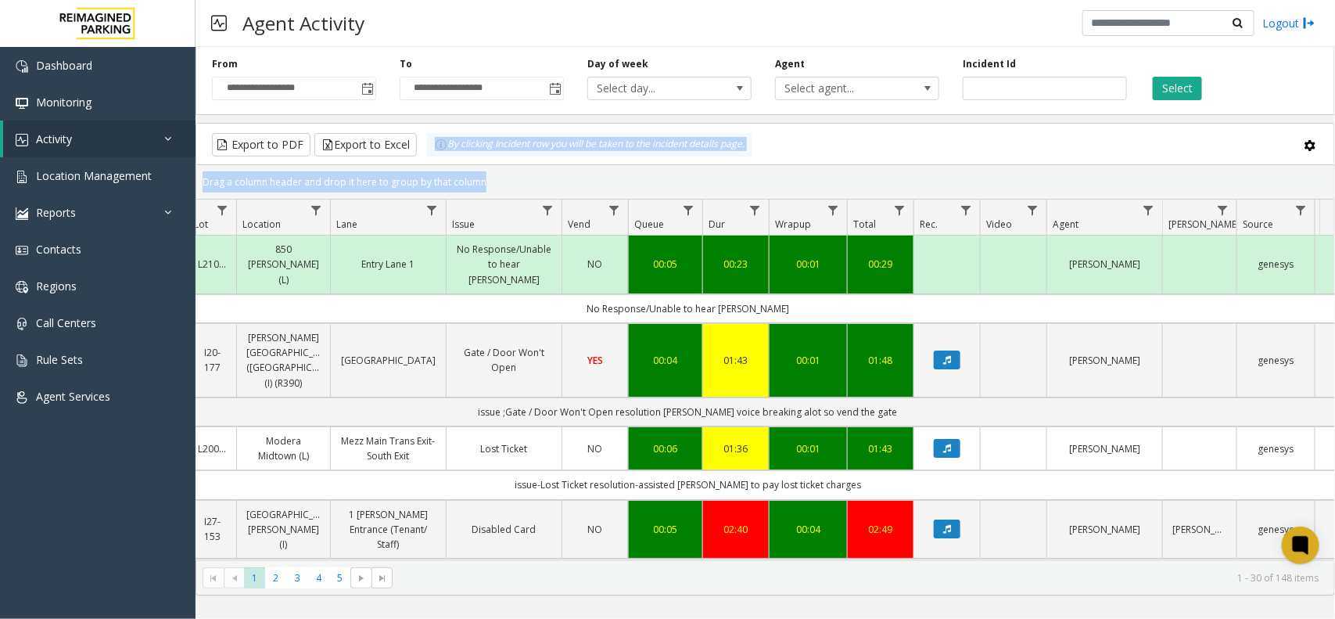
drag, startPoint x: 494, startPoint y: 181, endPoint x: 423, endPoint y: 142, distance: 80.9
click at [423, 142] on kendo-grid "Export to PDF Export to Excel By clicking Incident row you will be taken to the…" at bounding box center [766, 359] width 1140 height 472
click at [501, 178] on div "Drag a column header and drop it here to group by that column" at bounding box center [765, 181] width 1138 height 27
click at [580, 165] on kendo-grid-group-panel "Drag a column header and drop it here to group by that column" at bounding box center [765, 182] width 1138 height 34
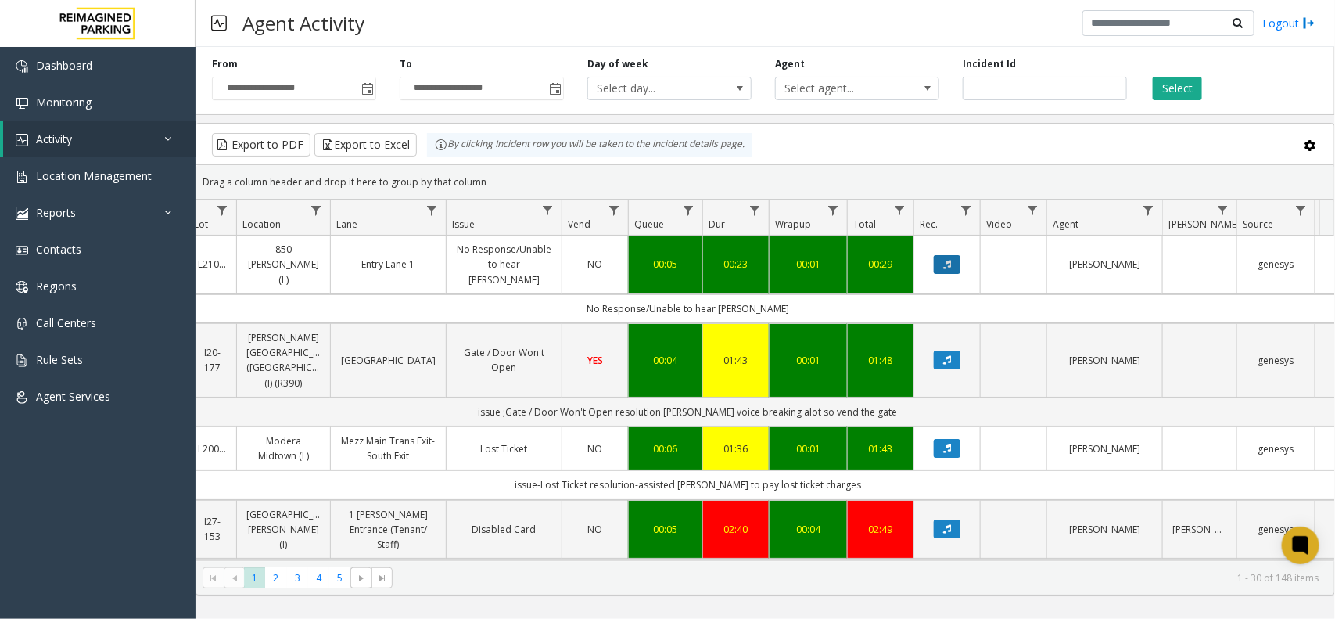
click at [952, 256] on button "Data table" at bounding box center [947, 264] width 27 height 19
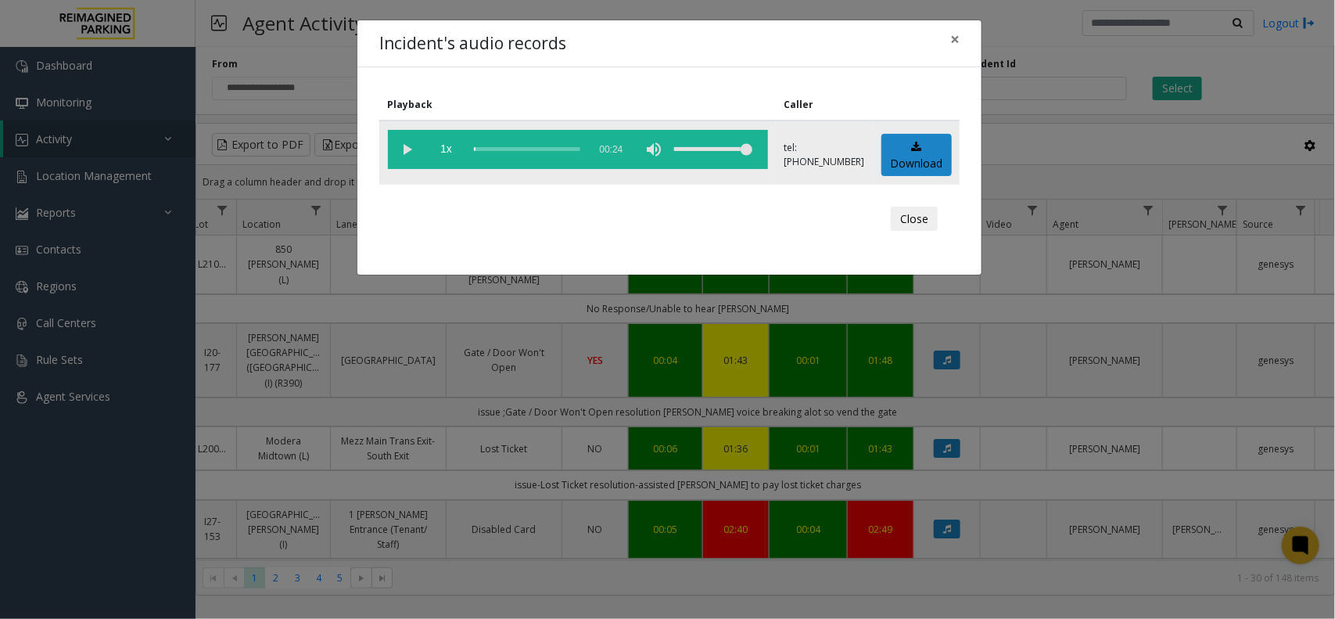
click at [404, 143] on vg-play-pause at bounding box center [407, 149] width 39 height 39
click at [959, 40] on span "×" at bounding box center [954, 39] width 9 height 22
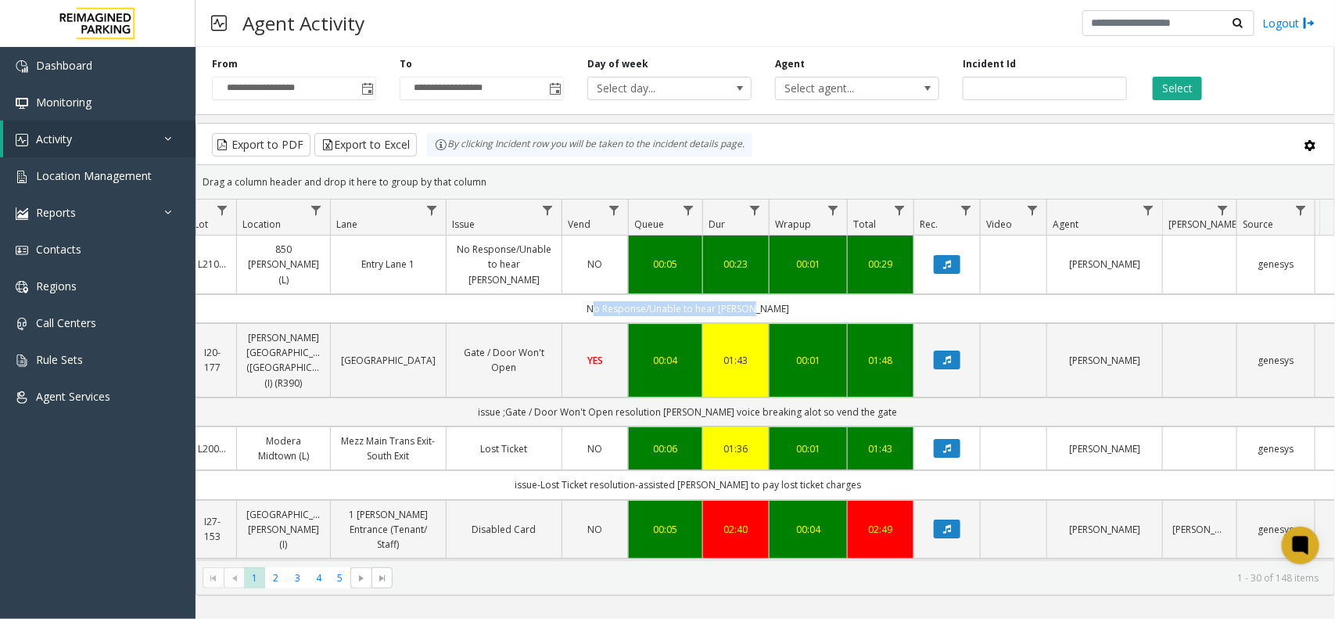
drag, startPoint x: 598, startPoint y: 295, endPoint x: 781, endPoint y: 286, distance: 182.4
click at [781, 294] on td "No Response/Unable to hear [PERSON_NAME]" at bounding box center [688, 308] width 1410 height 29
click at [783, 294] on td "No Response/Unable to hear [PERSON_NAME]" at bounding box center [688, 308] width 1410 height 29
drag, startPoint x: 782, startPoint y: 292, endPoint x: 571, endPoint y: 294, distance: 211.2
click at [571, 294] on td "No Response/Unable to hear [PERSON_NAME]" at bounding box center [688, 308] width 1410 height 29
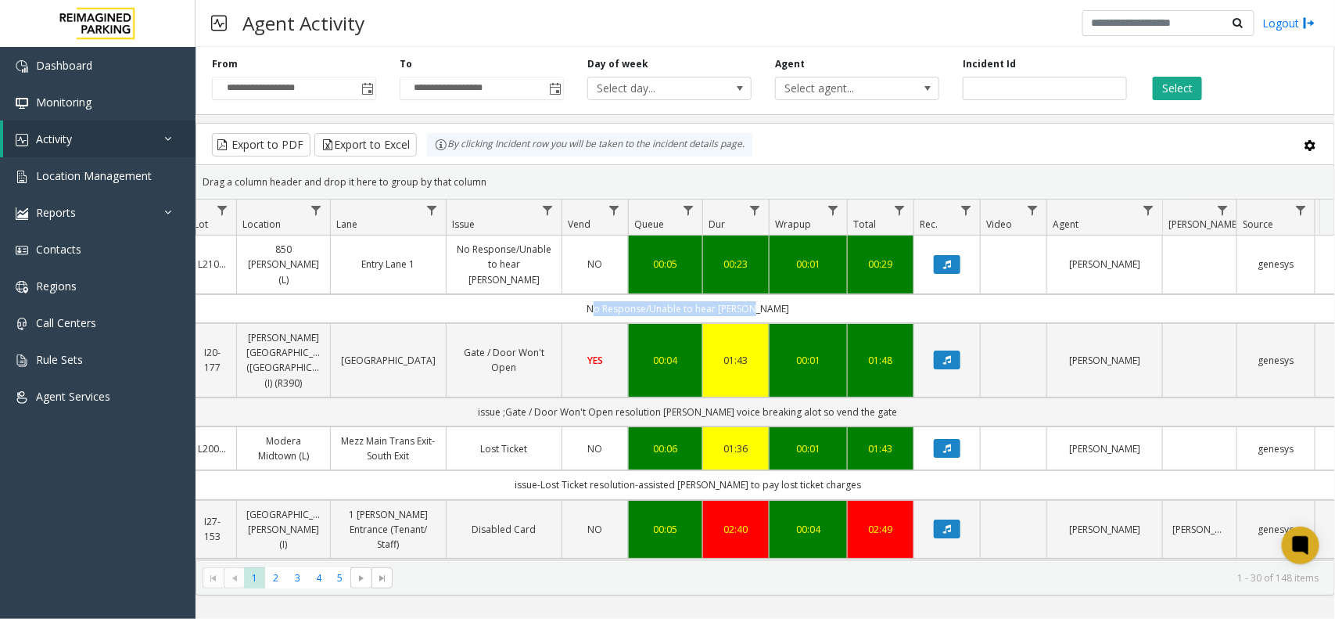
click at [571, 294] on td "No Response/Unable to hear [PERSON_NAME]" at bounding box center [688, 308] width 1410 height 29
drag, startPoint x: 571, startPoint y: 294, endPoint x: 828, endPoint y: 293, distance: 256.6
click at [828, 294] on td "No Response/Unable to hear [PERSON_NAME]" at bounding box center [688, 308] width 1410 height 29
drag, startPoint x: 806, startPoint y: 300, endPoint x: 512, endPoint y: 298, distance: 294.1
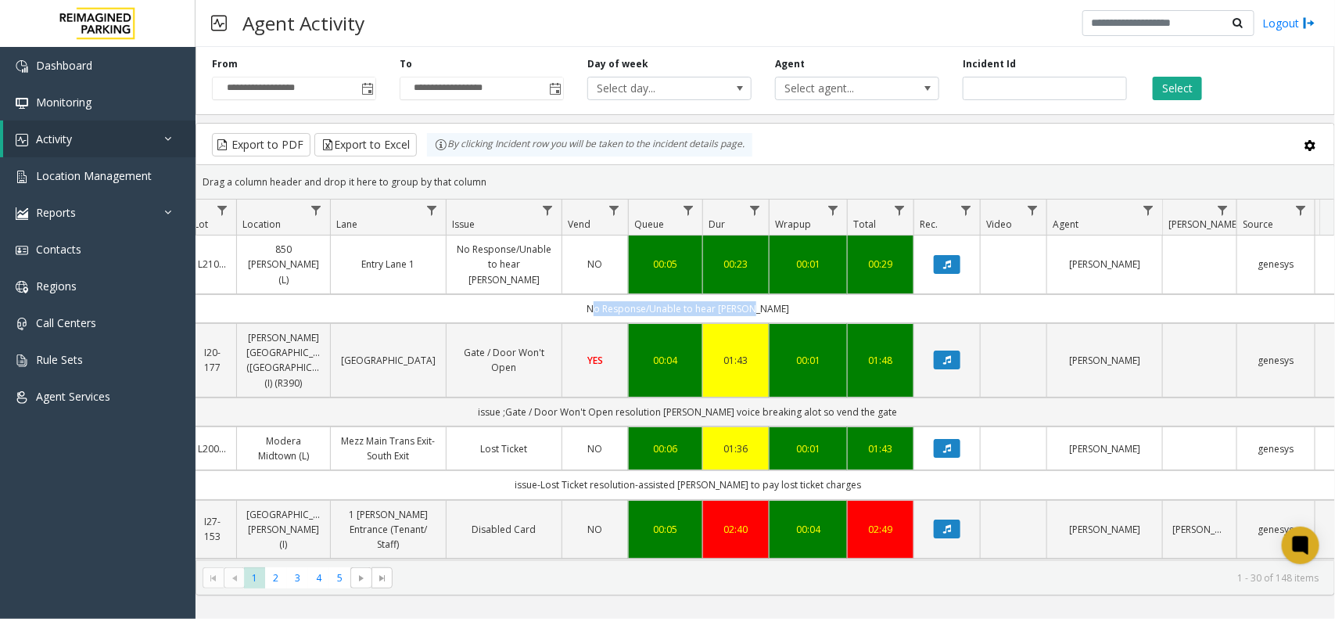
click at [512, 298] on td "No Response/Unable to hear [PERSON_NAME]" at bounding box center [688, 308] width 1410 height 29
drag, startPoint x: 512, startPoint y: 298, endPoint x: 772, endPoint y: 295, distance: 259.7
click at [770, 295] on td "No Response/Unable to hear [PERSON_NAME]" at bounding box center [688, 308] width 1410 height 29
click at [772, 295] on td "No Response/Unable to hear [PERSON_NAME]" at bounding box center [688, 308] width 1410 height 29
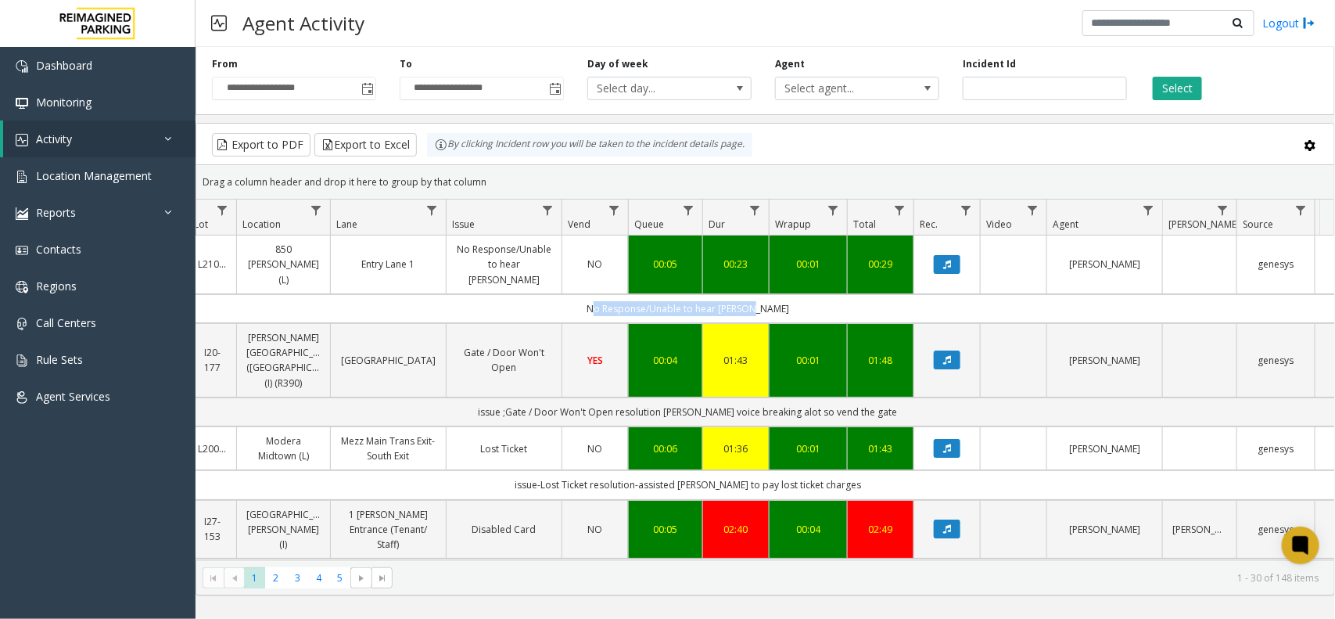
drag, startPoint x: 781, startPoint y: 294, endPoint x: 595, endPoint y: 295, distance: 185.4
click at [595, 295] on td "No Response/Unable to hear [PERSON_NAME]" at bounding box center [688, 308] width 1410 height 29
drag, startPoint x: 591, startPoint y: 295, endPoint x: 778, endPoint y: 292, distance: 187.0
click at [778, 294] on td "No Response/Unable to hear [PERSON_NAME]" at bounding box center [688, 308] width 1410 height 29
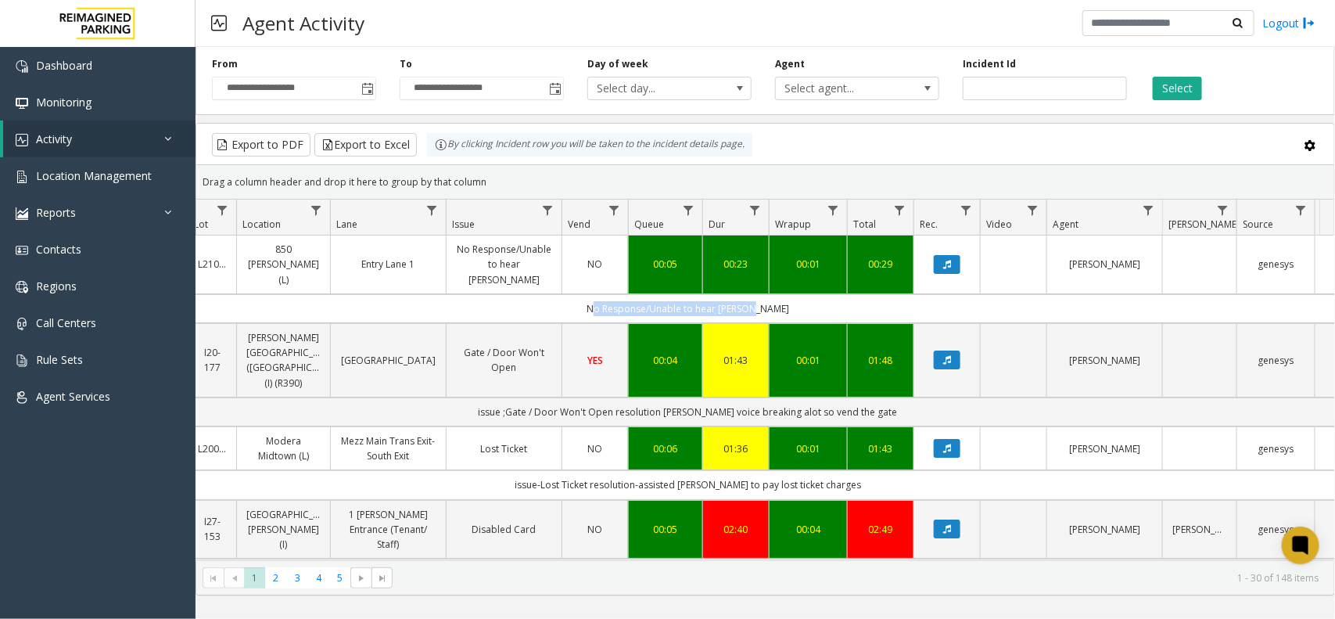
click at [779, 294] on td "No Response/Unable to hear [PERSON_NAME]" at bounding box center [688, 308] width 1410 height 29
drag, startPoint x: 779, startPoint y: 291, endPoint x: 584, endPoint y: 287, distance: 194.8
click at [584, 294] on td "No Response/Unable to hear [PERSON_NAME]" at bounding box center [688, 308] width 1410 height 29
click at [583, 294] on td "No Response/Unable to hear [PERSON_NAME]" at bounding box center [688, 308] width 1410 height 29
drag, startPoint x: 583, startPoint y: 288, endPoint x: 769, endPoint y: 287, distance: 186.2
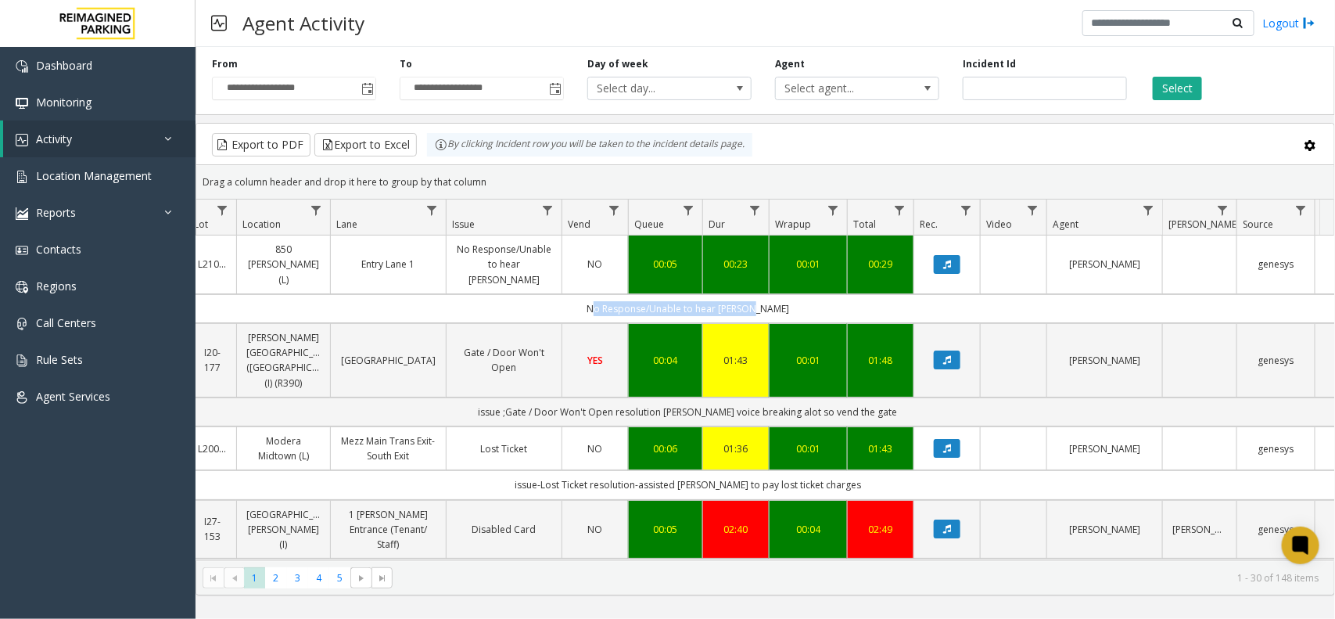
click at [769, 294] on td "No Response/Unable to hear [PERSON_NAME]" at bounding box center [688, 308] width 1410 height 29
click at [787, 294] on td "No Response/Unable to hear [PERSON_NAME]" at bounding box center [688, 308] width 1410 height 29
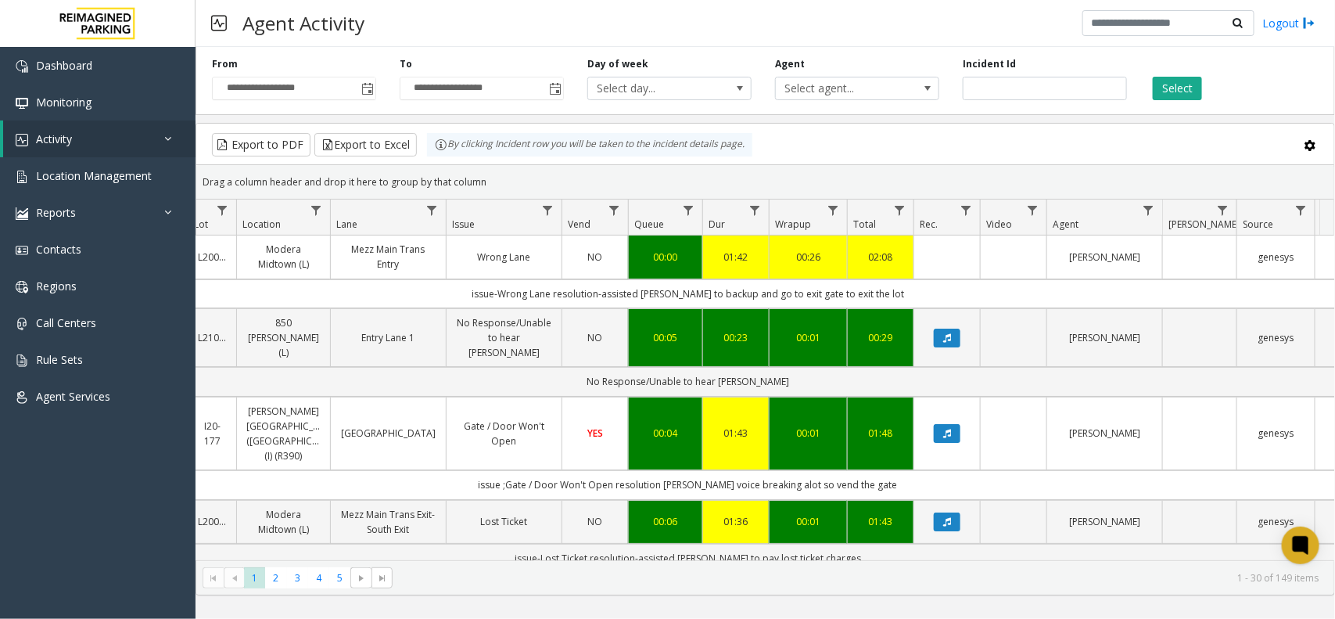
click at [1015, 135] on div "Export to PDF Export to Excel By clicking Incident row you will be taken to the…" at bounding box center [765, 144] width 1111 height 23
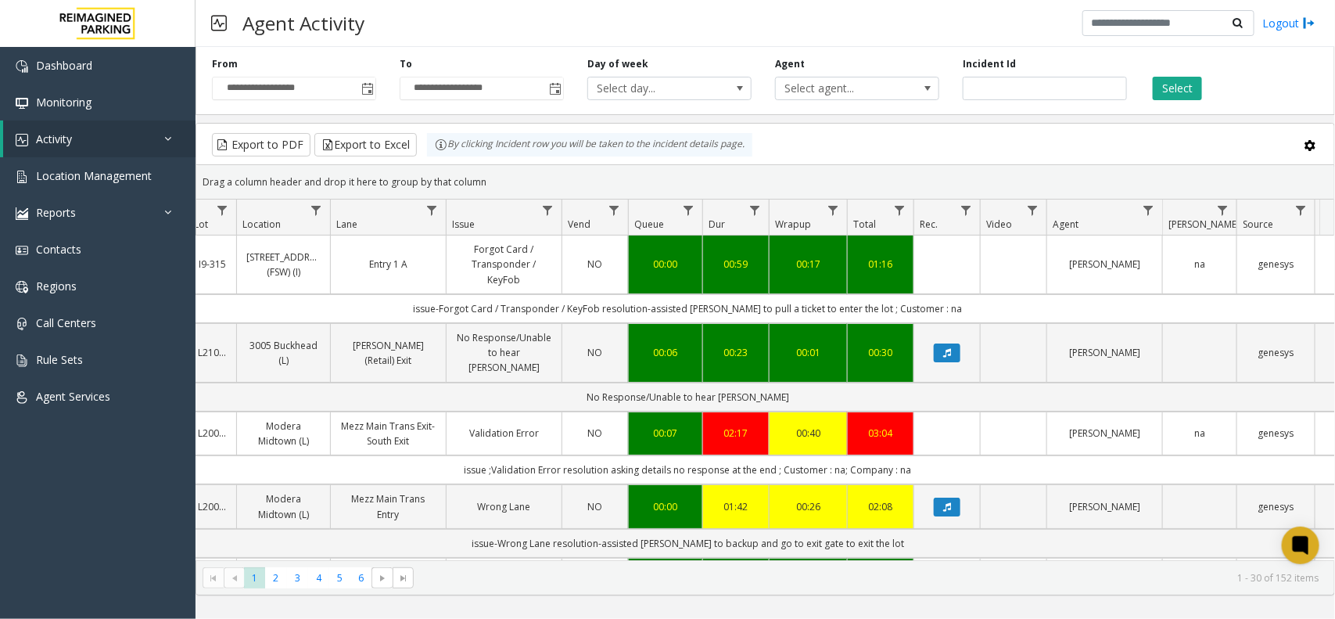
drag, startPoint x: 928, startPoint y: 456, endPoint x: 388, endPoint y: 454, distance: 539.7
click at [388, 455] on td "issue ;Validation Error resolution asking details no response at the end ; Cust…" at bounding box center [688, 469] width 1410 height 29
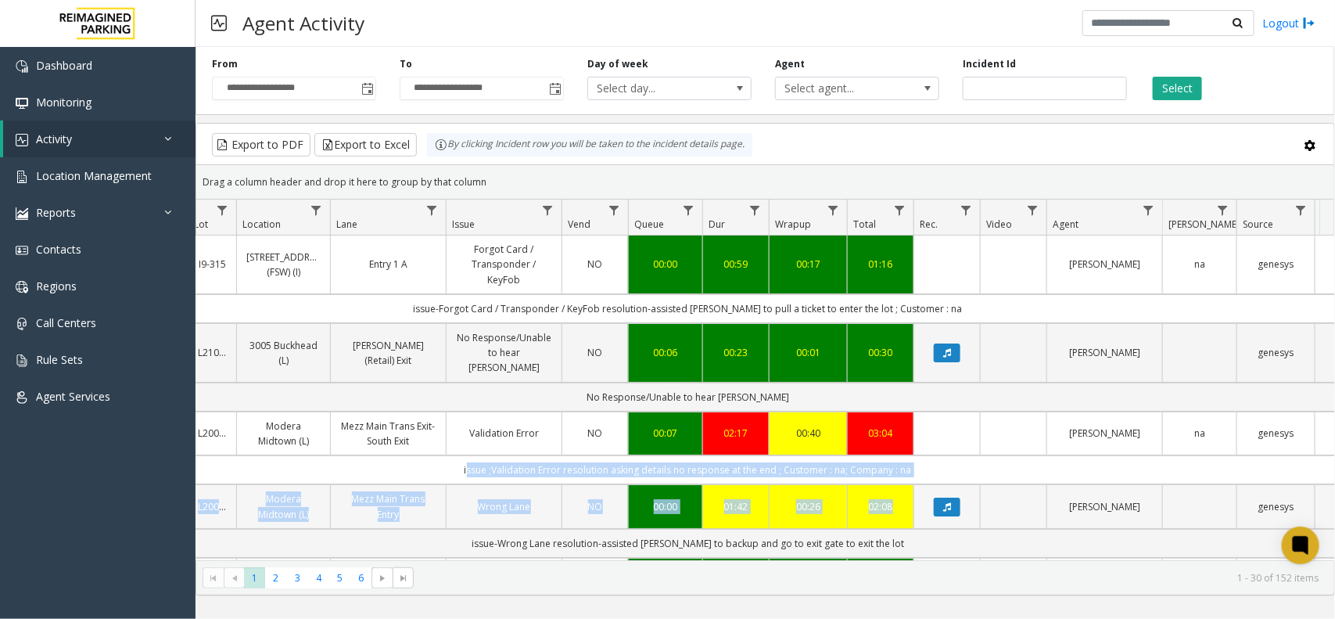
drag, startPoint x: 388, startPoint y: 454, endPoint x: 971, endPoint y: 481, distance: 583.4
click at [1002, 459] on td "issue ;Validation Error resolution asking details no response at the end ; Cust…" at bounding box center [688, 469] width 1410 height 29
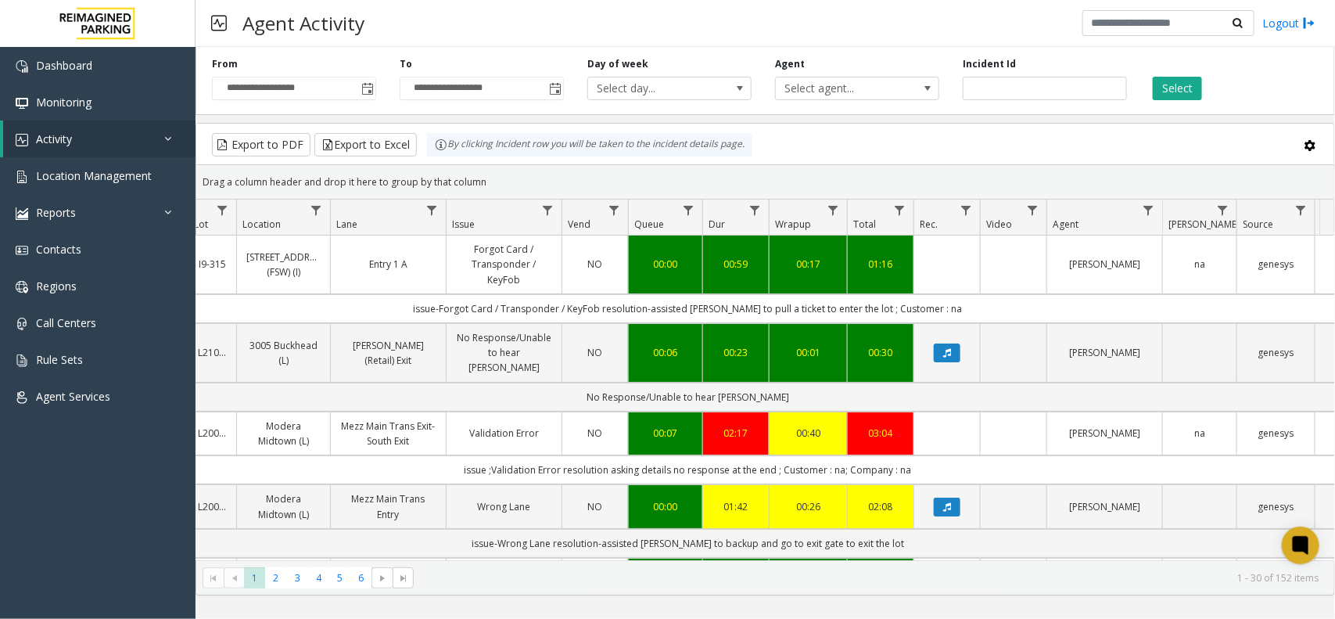
scroll to position [98, 239]
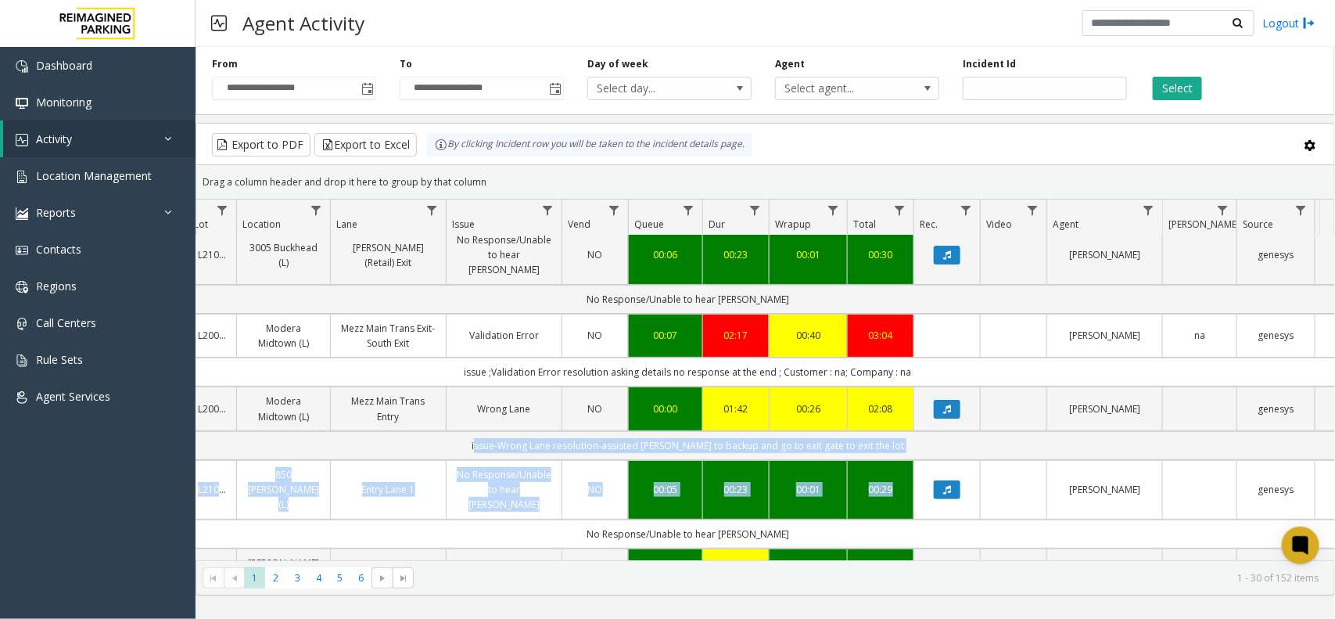
drag, startPoint x: 404, startPoint y: 436, endPoint x: 931, endPoint y: 460, distance: 527.7
click at [949, 432] on td "issue-Wrong Lane resolution-assisted parker to backup and go to exit gate to ex…" at bounding box center [688, 445] width 1410 height 29
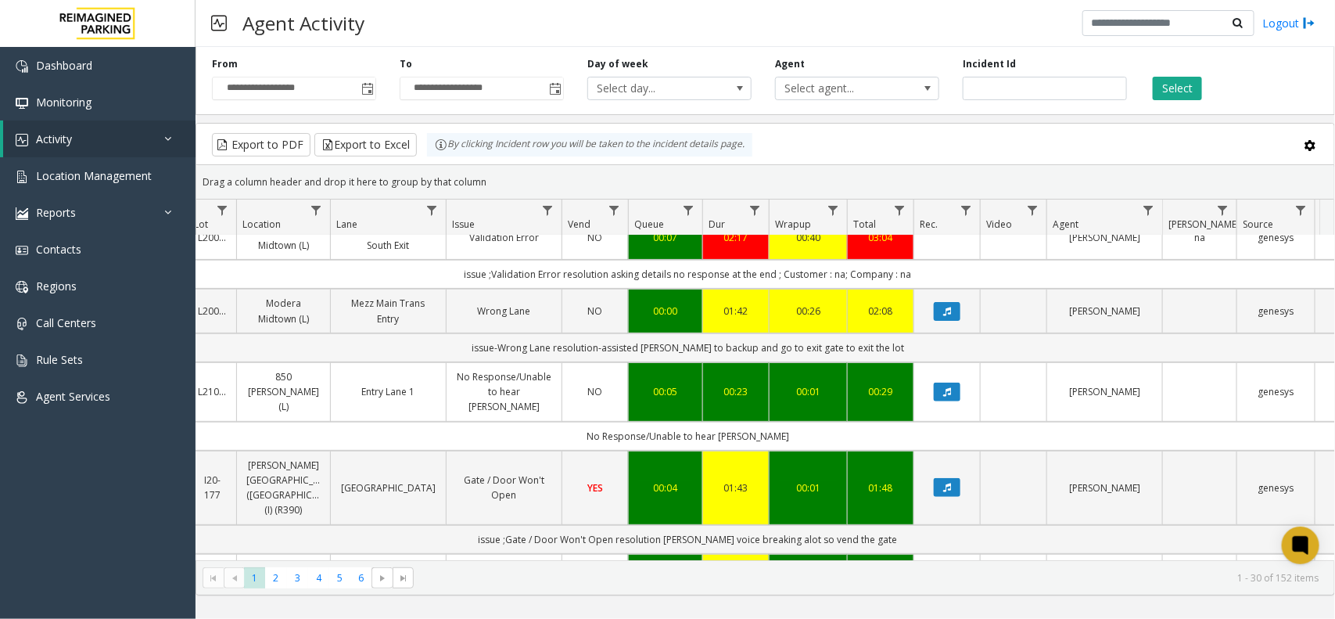
scroll to position [0, 239]
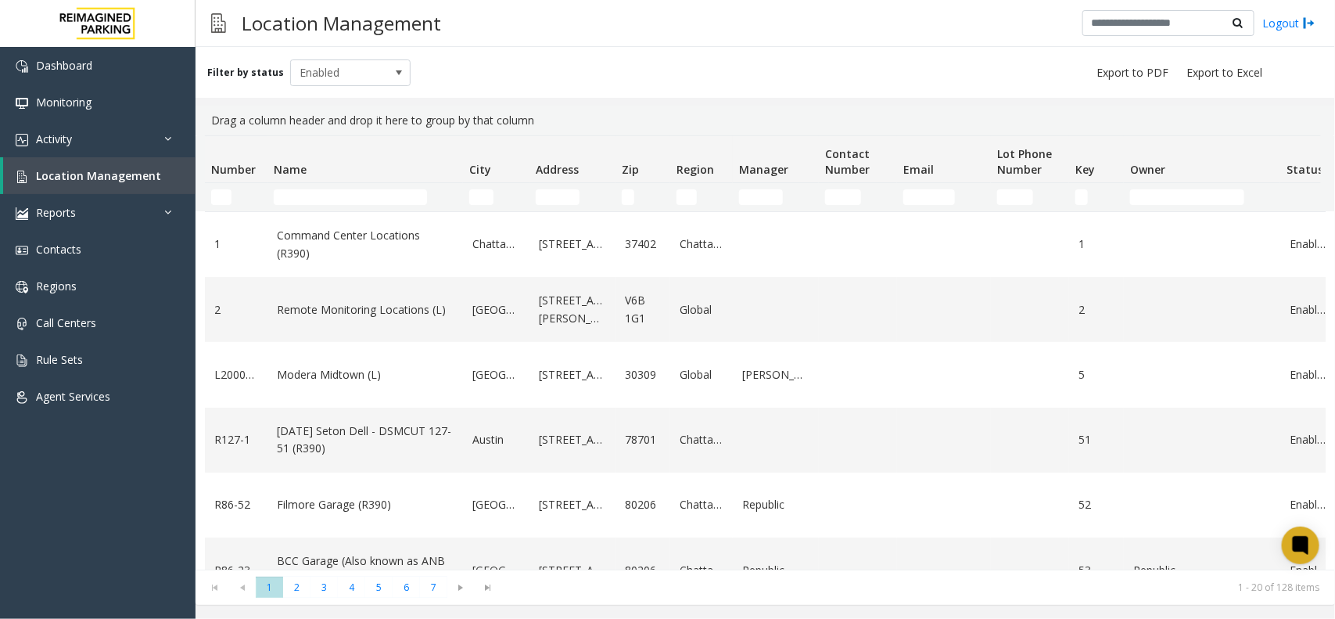
click at [375, 188] on td "Name Filter" at bounding box center [366, 197] width 196 height 28
click at [376, 192] on input "Name Filter" at bounding box center [350, 197] width 153 height 16
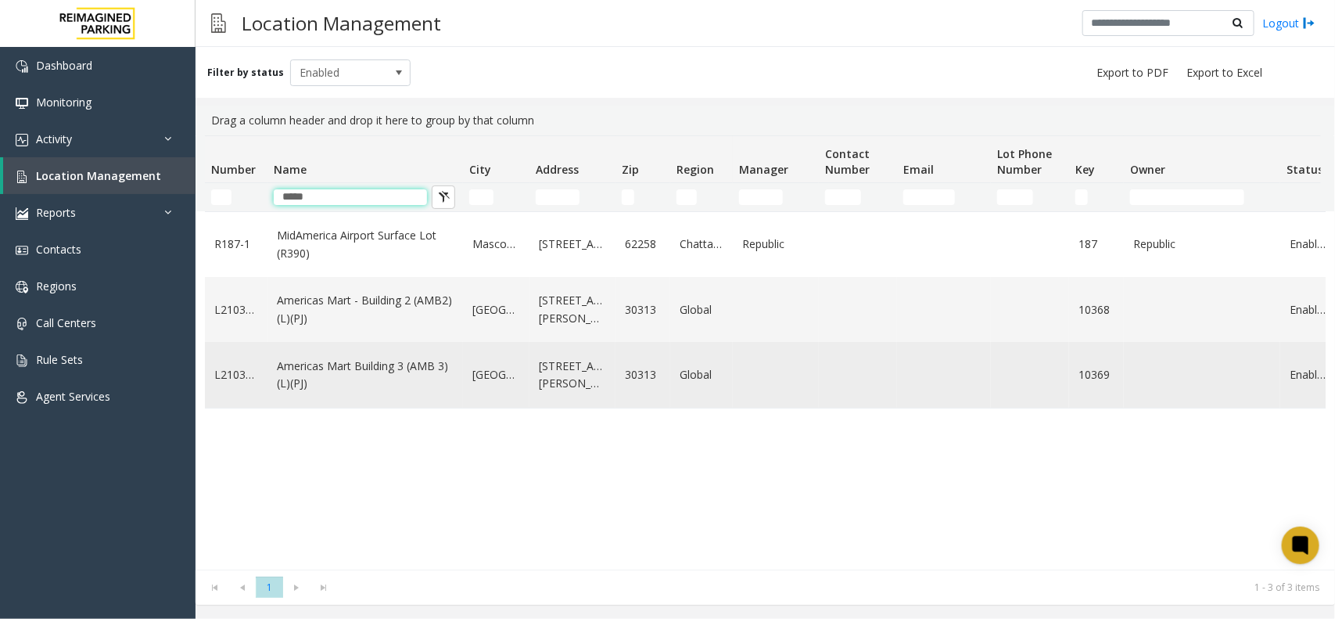
type input "*****"
click at [399, 365] on link "Americas Mart Building 3 (AMB 3) (L)(PJ)" at bounding box center [365, 374] width 177 height 35
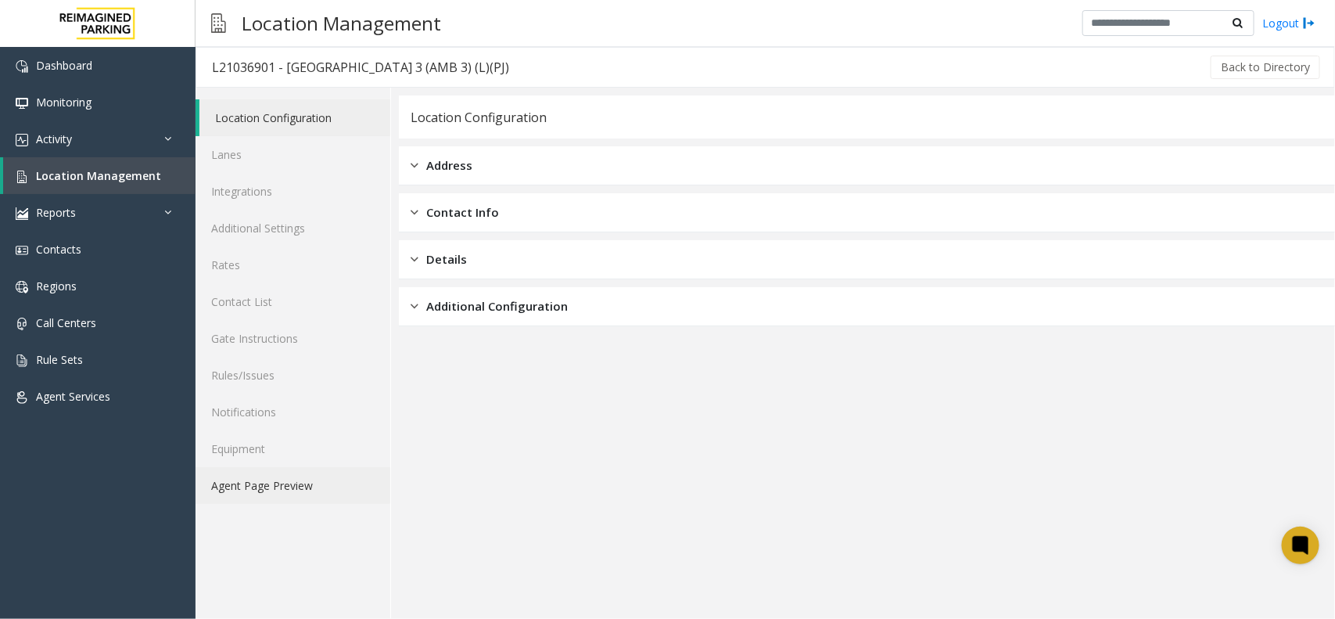
click at [290, 481] on link "Agent Page Preview" at bounding box center [293, 485] width 195 height 37
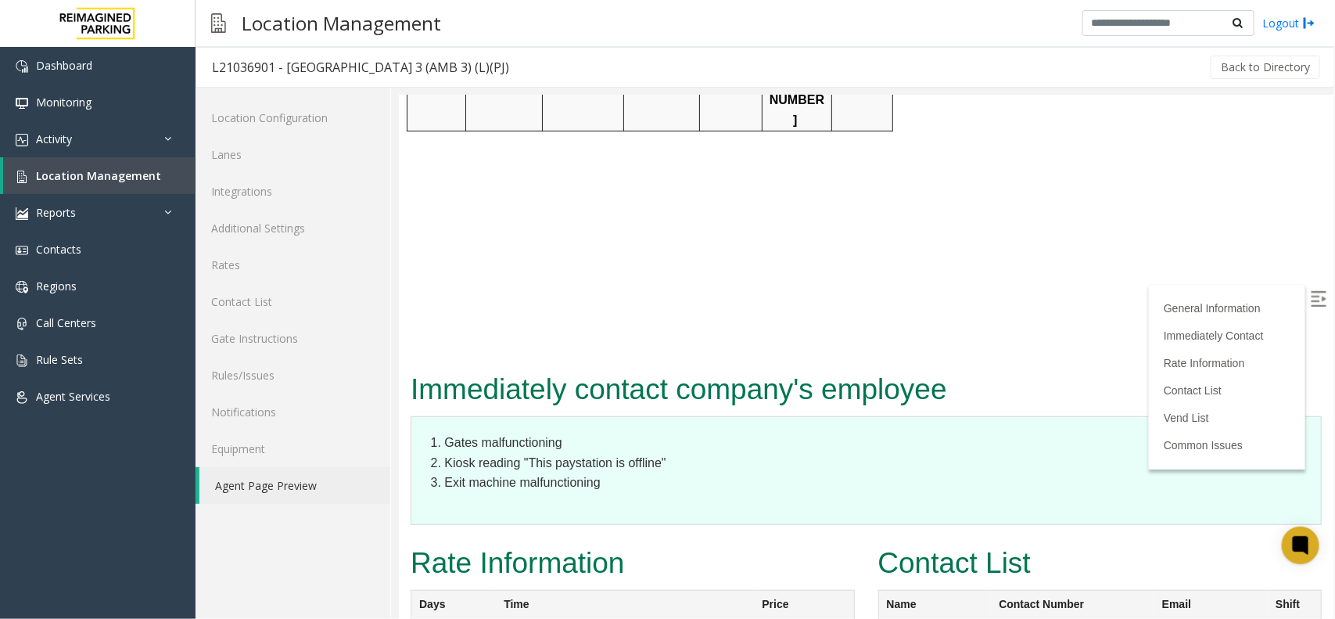
scroll to position [3137, 0]
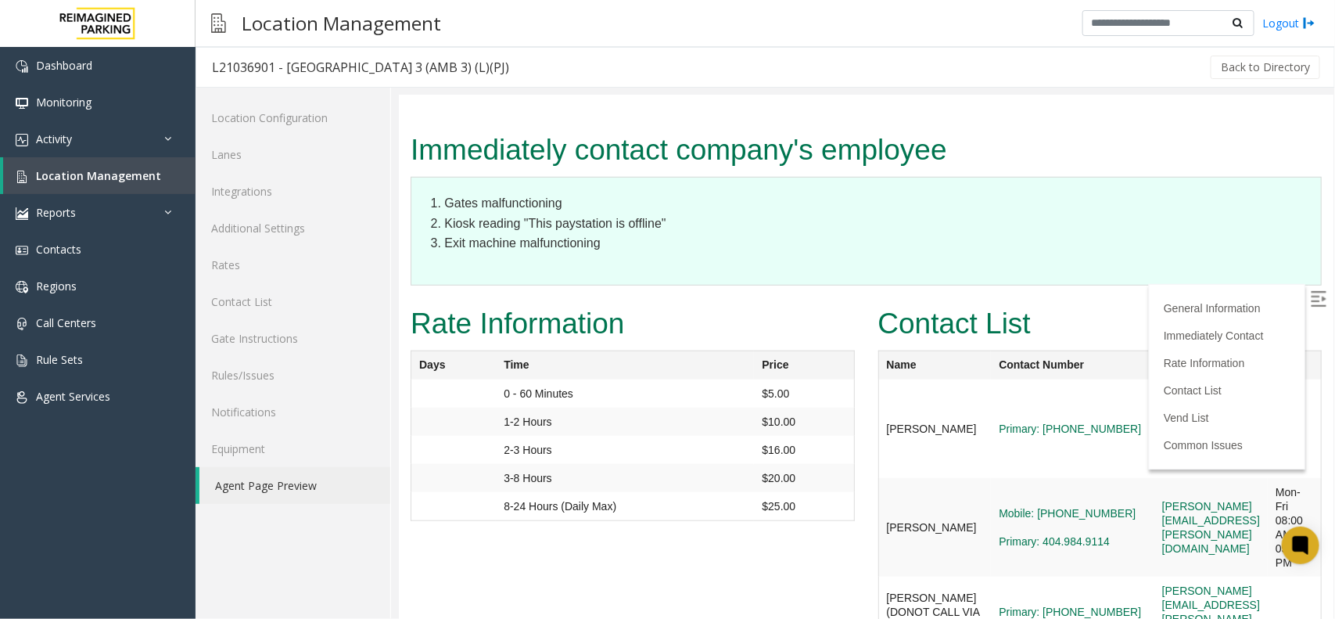
click at [1310, 290] on img at bounding box center [1318, 298] width 16 height 16
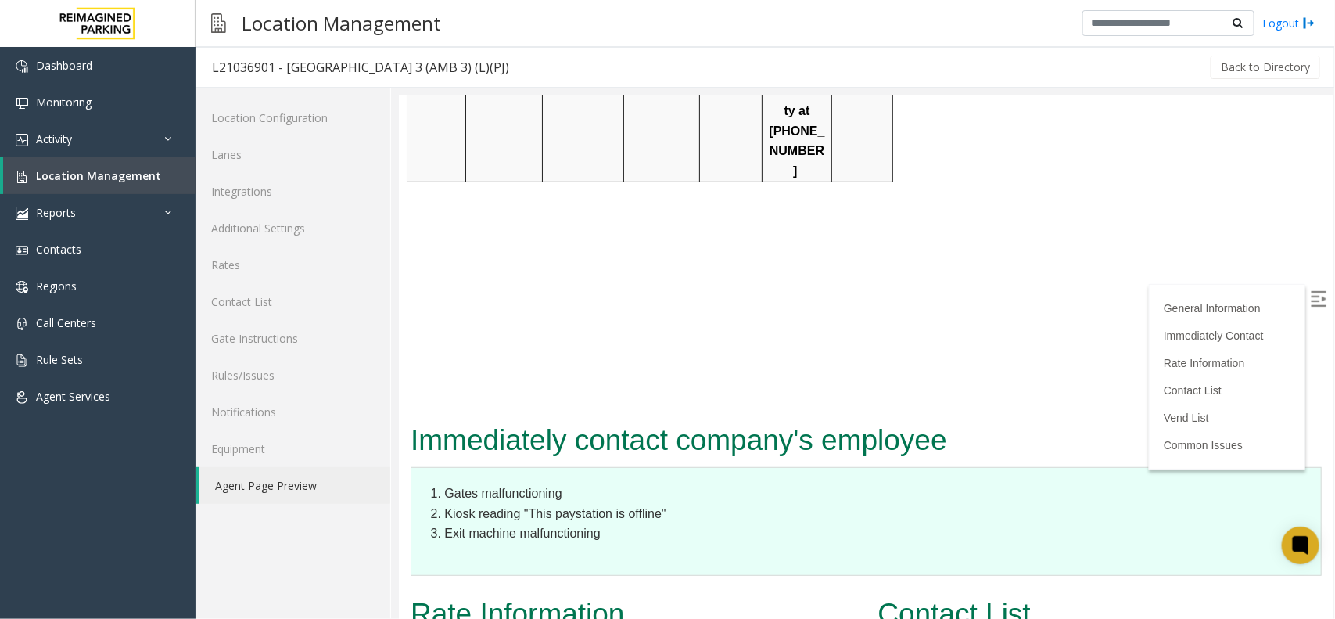
scroll to position [2844, 0]
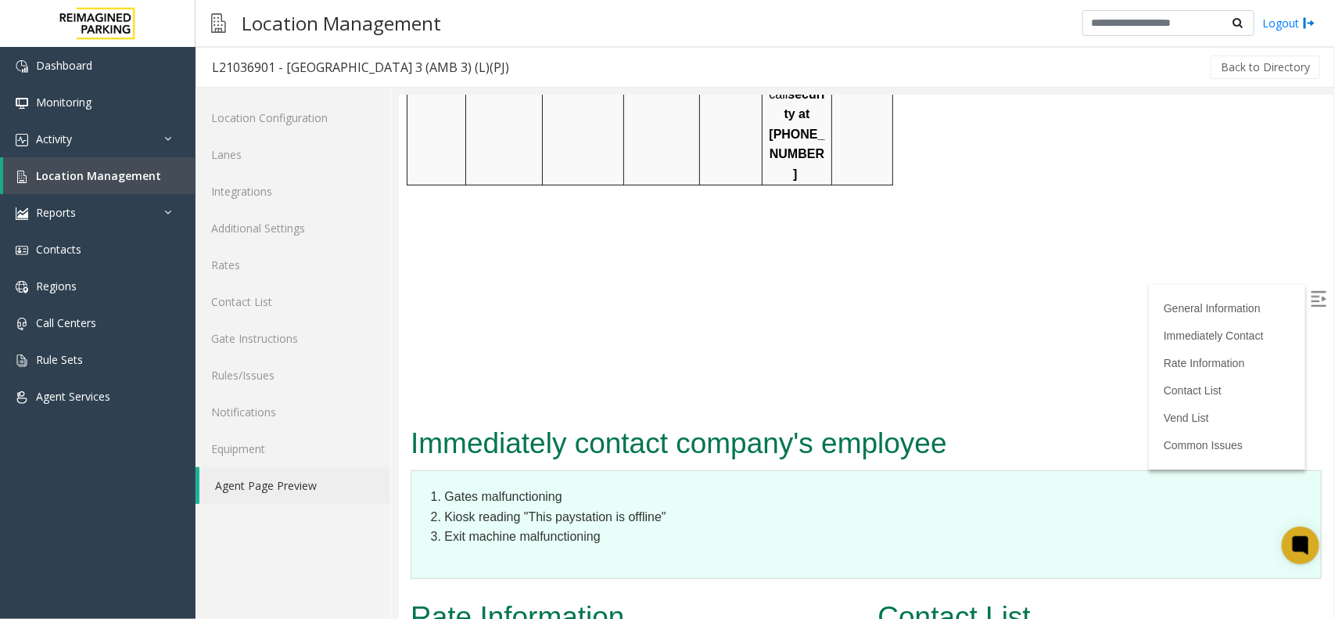
copy link "lakeesha.russell@reimaginedparking.com"
drag, startPoint x: 1303, startPoint y: 376, endPoint x: 1095, endPoint y: 377, distance: 208.1
drag, startPoint x: 916, startPoint y: 385, endPoint x: 883, endPoint y: 361, distance: 40.4
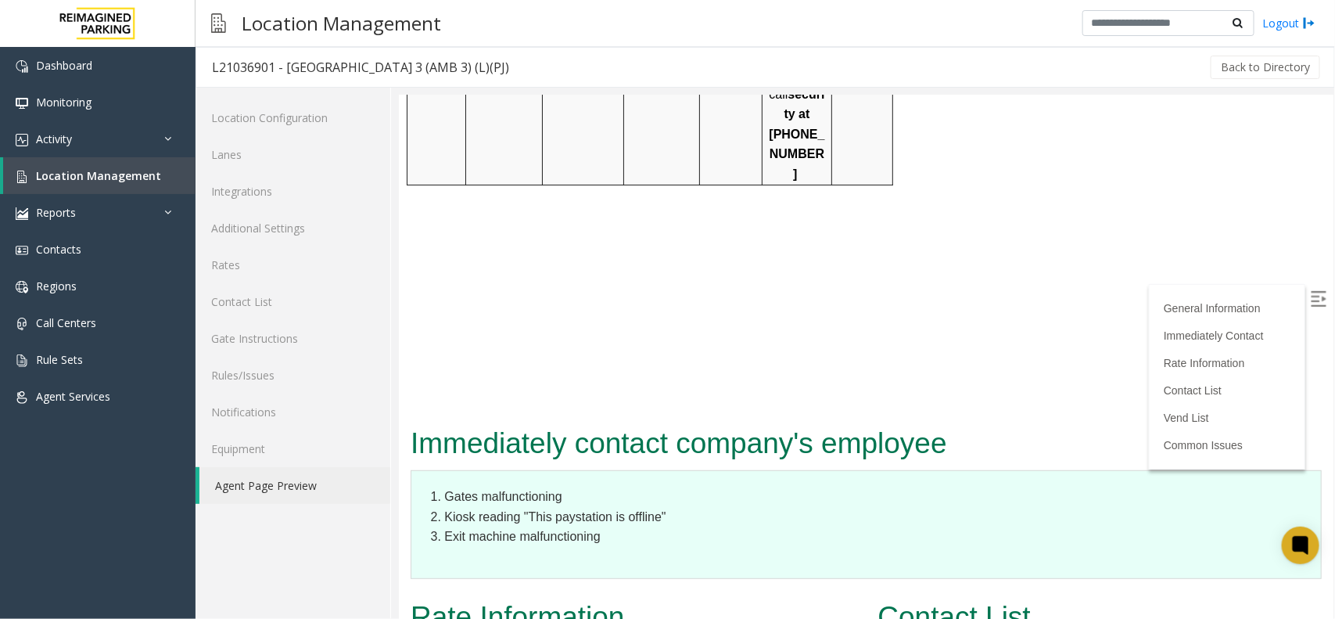
drag, startPoint x: 928, startPoint y: 370, endPoint x: 871, endPoint y: 359, distance: 57.4
copy td "Lakeesha"
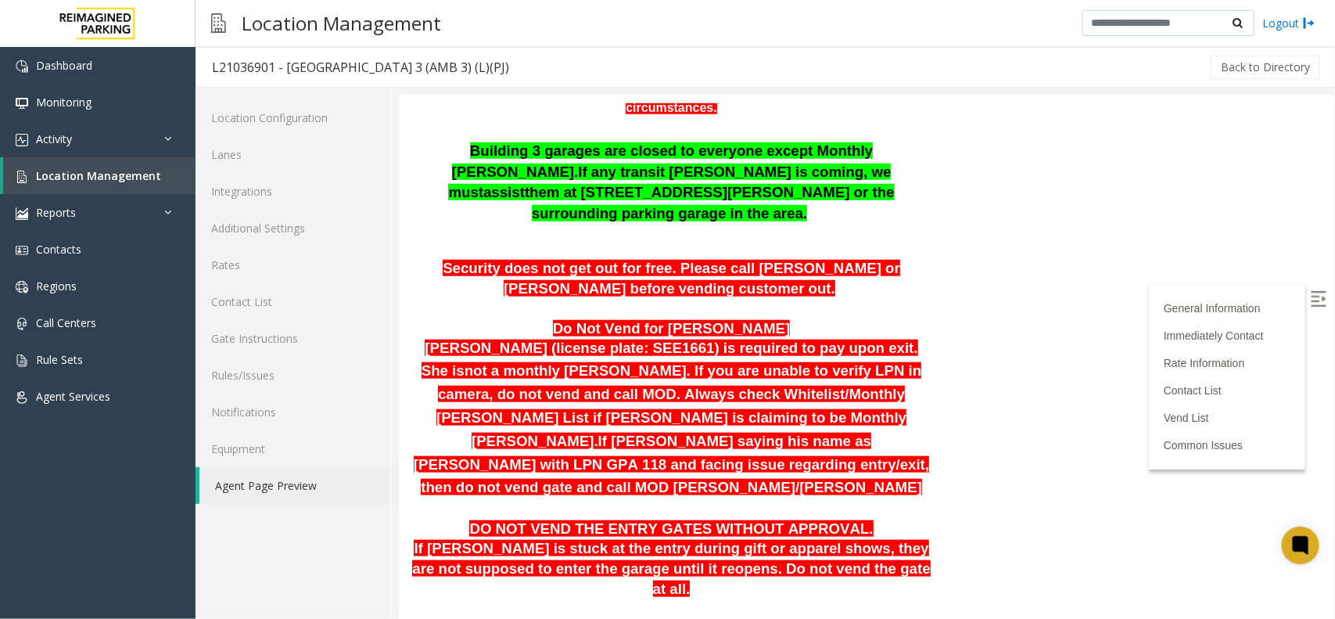
scroll to position [204, 0]
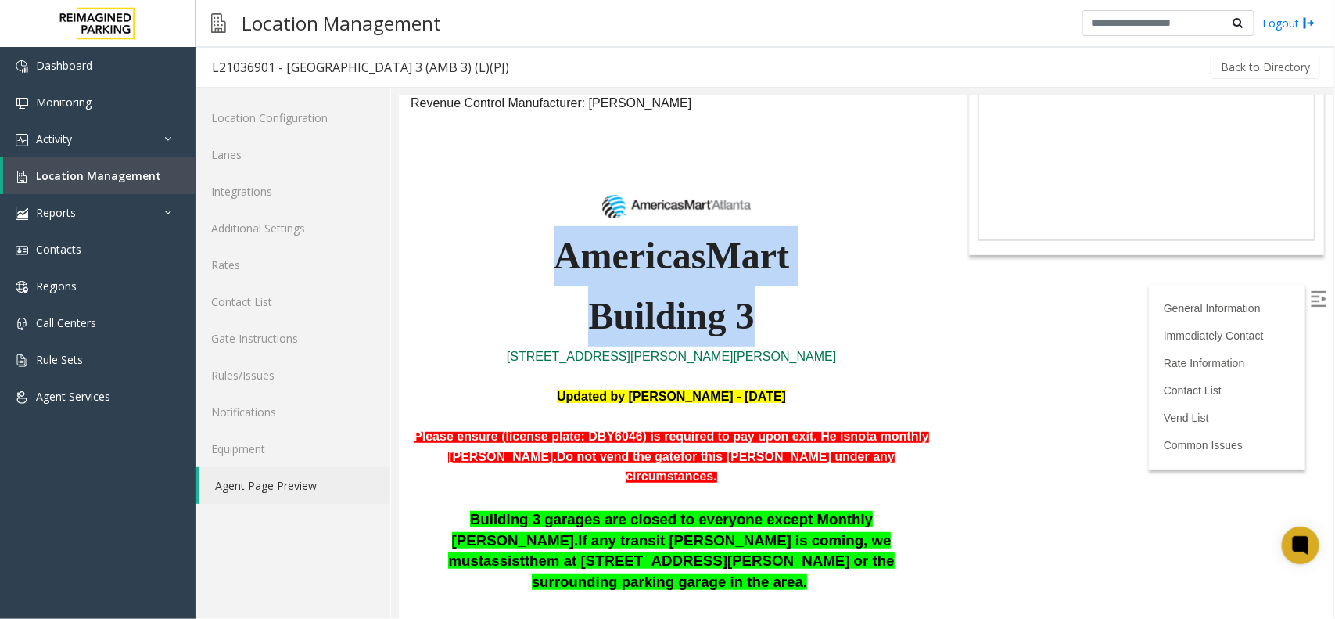
copy div "AmericasMart Building 3"
drag, startPoint x: 556, startPoint y: 200, endPoint x: 777, endPoint y: 264, distance: 230.2
click at [778, 285] on p "Building 3" at bounding box center [671, 315] width 522 height 60
copy div "AmericasMart Building 3"
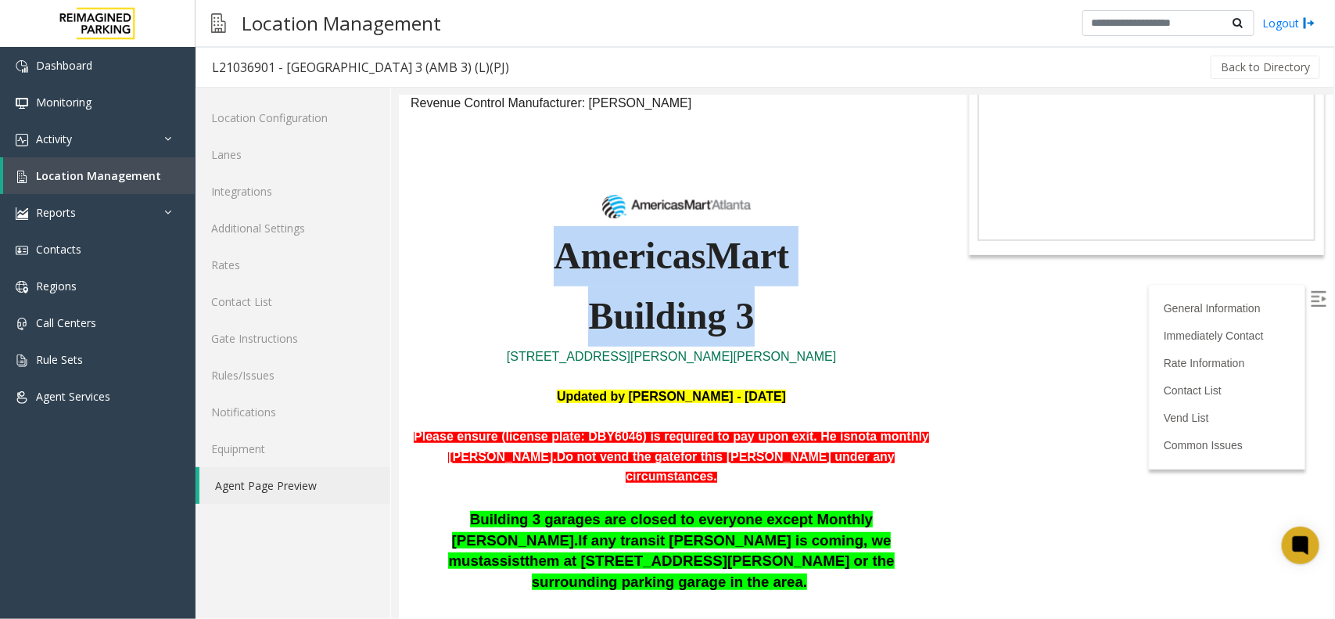
drag, startPoint x: 743, startPoint y: 268, endPoint x: 556, endPoint y: 220, distance: 193.1
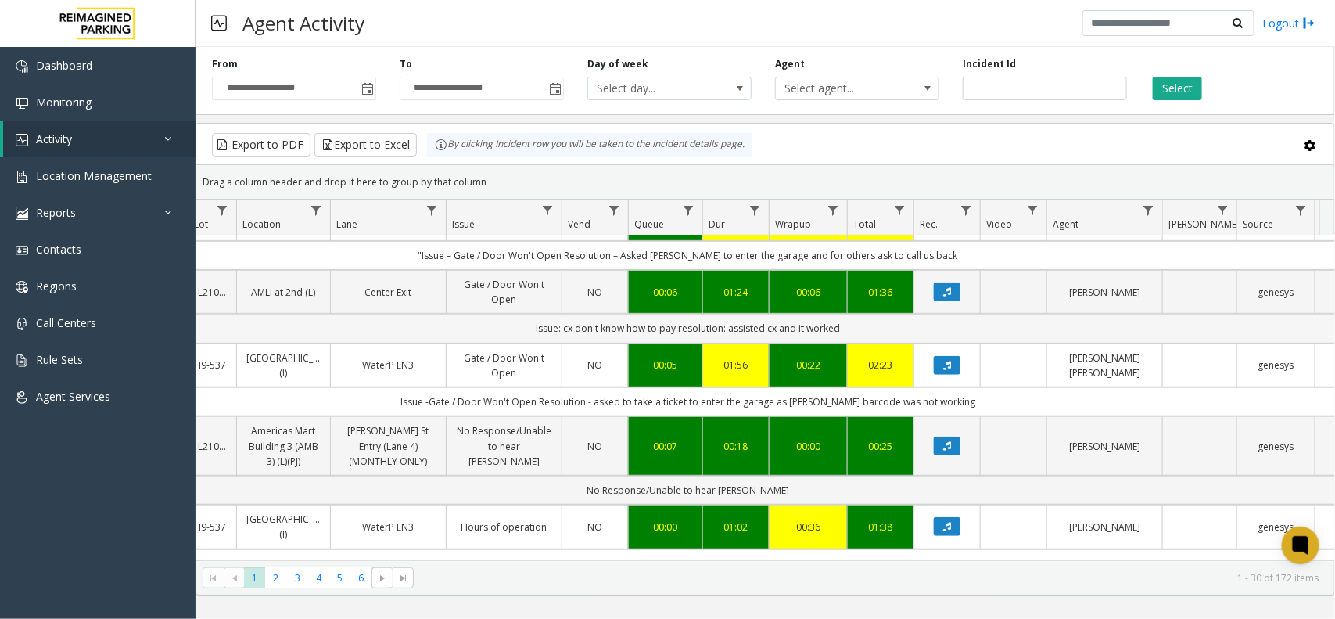
scroll to position [293, 239]
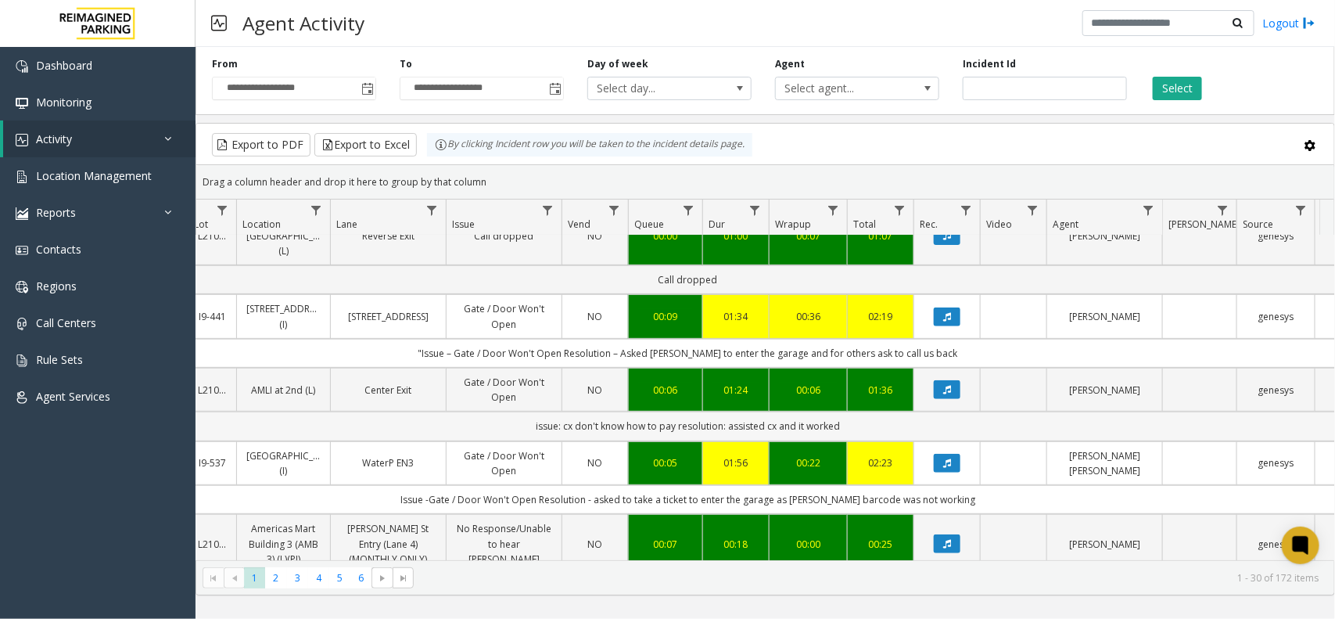
drag, startPoint x: 483, startPoint y: 382, endPoint x: 913, endPoint y: 378, distance: 429.4
click at [913, 411] on td "issue: cx don't know how to pay resolution: assisted cx and it worked" at bounding box center [688, 425] width 1410 height 29
click at [908, 411] on td "issue: cx don't know how to pay resolution: assisted cx and it worked" at bounding box center [688, 425] width 1410 height 29
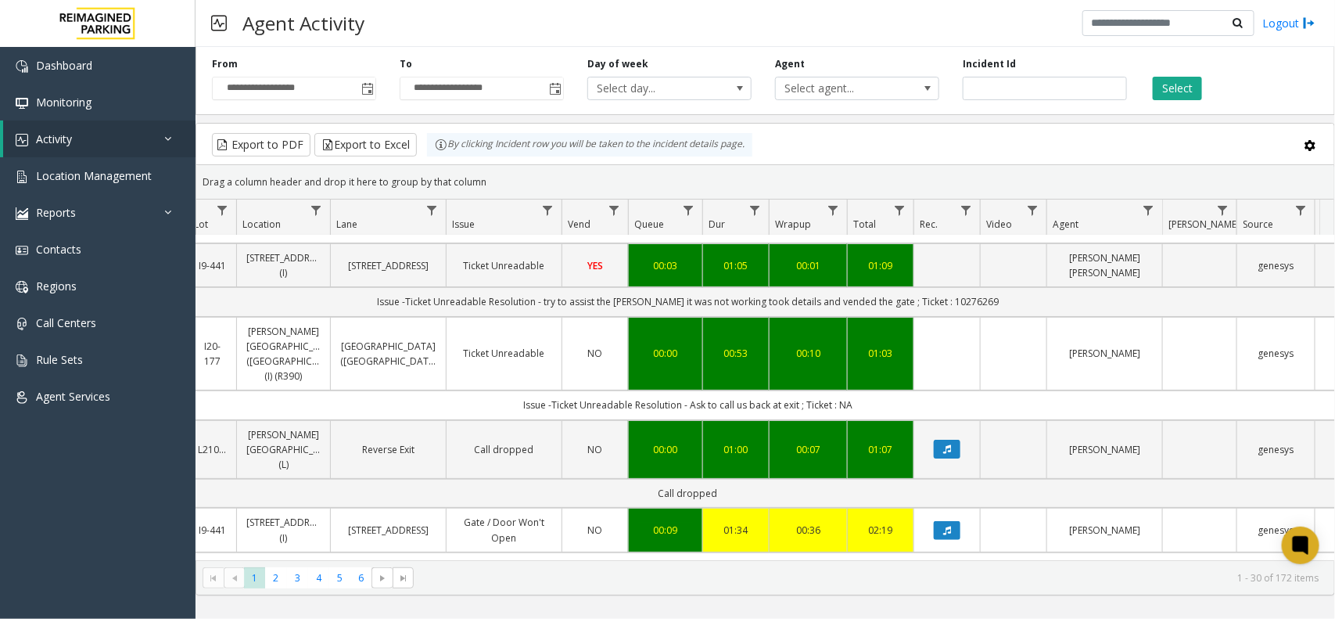
scroll to position [0, 239]
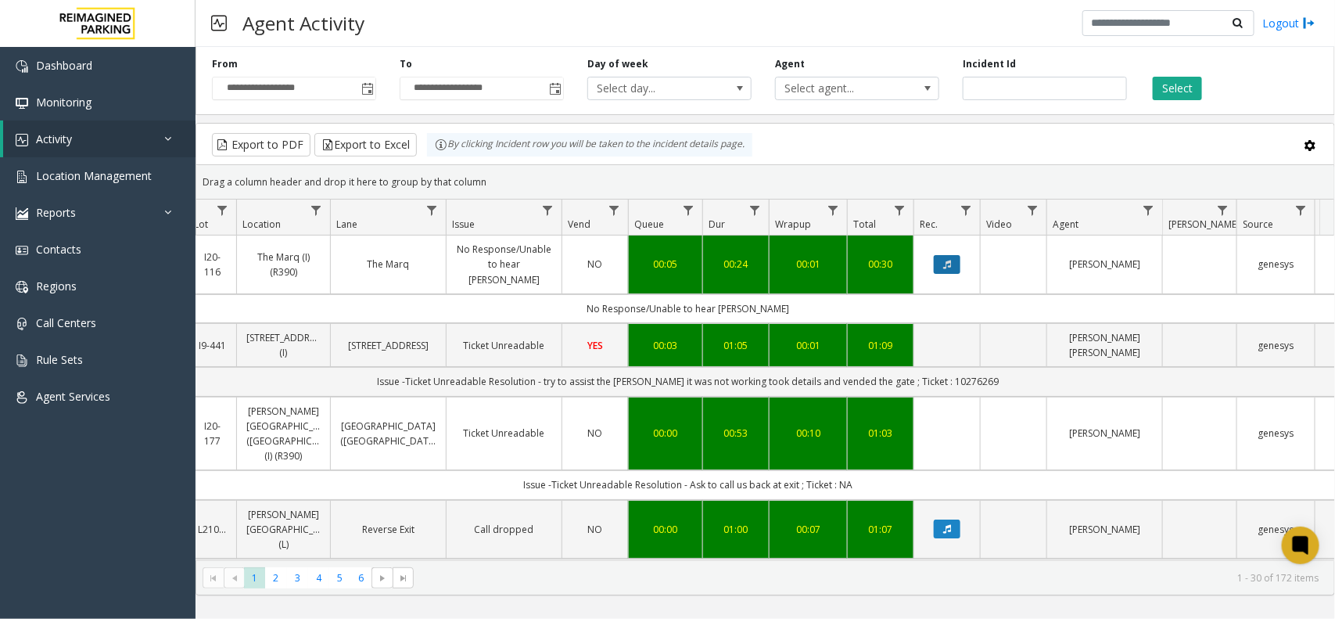
click at [944, 262] on icon "Data table" at bounding box center [947, 264] width 8 height 9
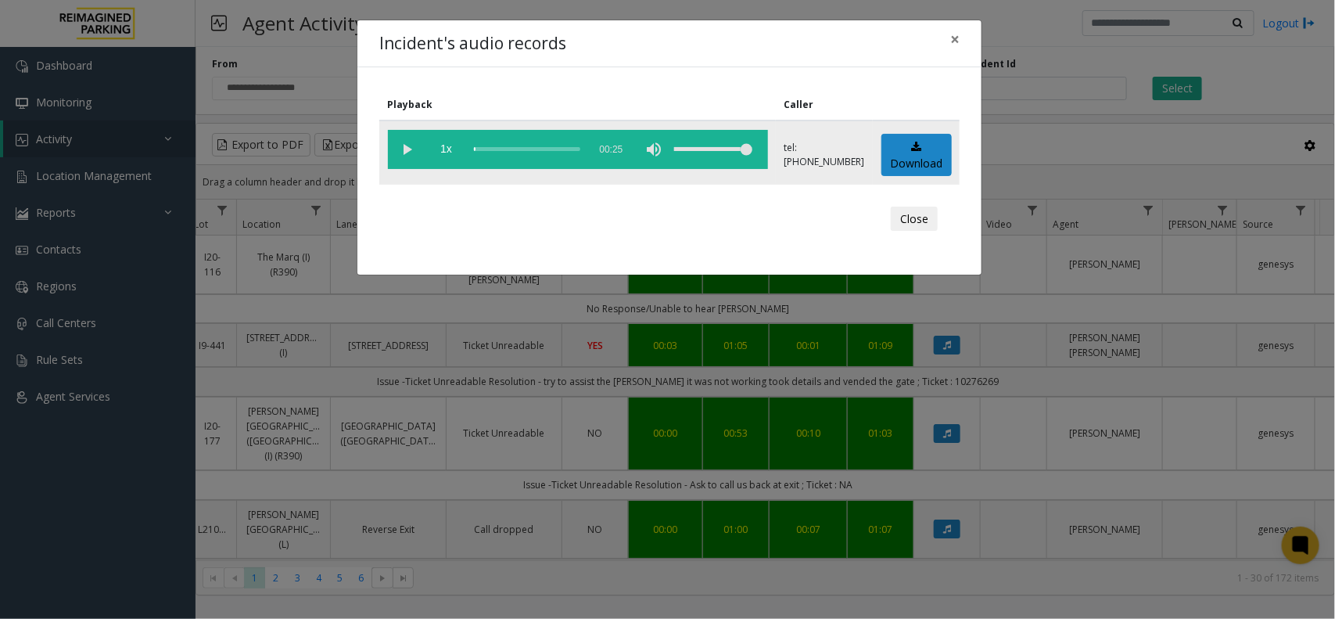
click at [415, 143] on vg-play-pause at bounding box center [407, 149] width 39 height 39
click at [954, 40] on span "×" at bounding box center [954, 39] width 9 height 22
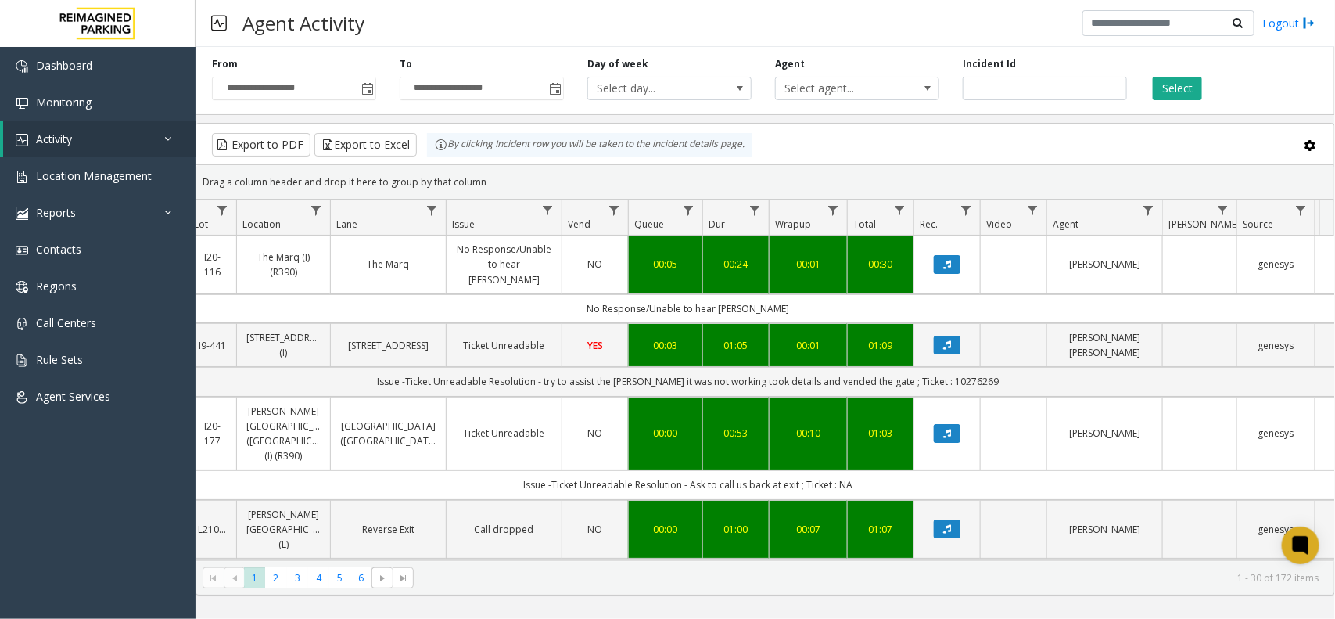
click at [781, 164] on kendo-grid-toolbar "Export to PDF Export to Excel By clicking Incident row you will be taken to the…" at bounding box center [765, 144] width 1138 height 41
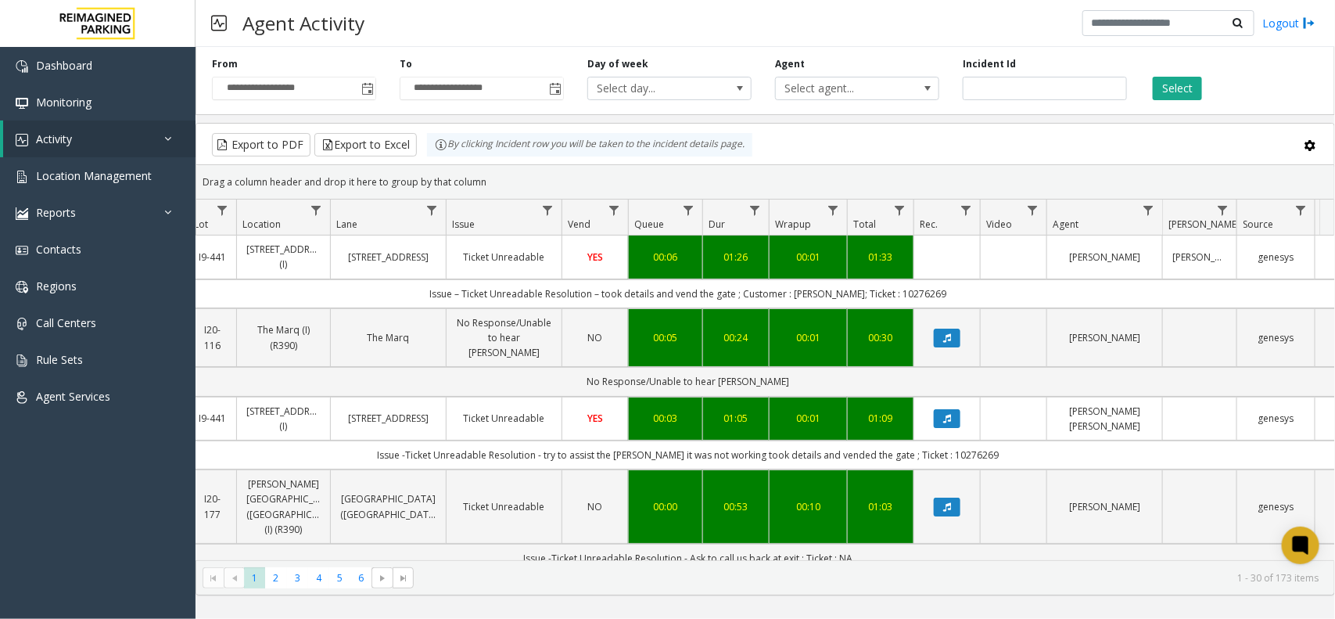
drag, startPoint x: 466, startPoint y: 164, endPoint x: 421, endPoint y: 134, distance: 54.7
click at [421, 134] on kendo-grid "Export to PDF Export to Excel By clicking Incident row you will be taken to the…" at bounding box center [766, 359] width 1140 height 472
click at [472, 165] on kendo-grid-group-panel "Drag a column header and drop it here to group by that column" at bounding box center [765, 182] width 1138 height 34
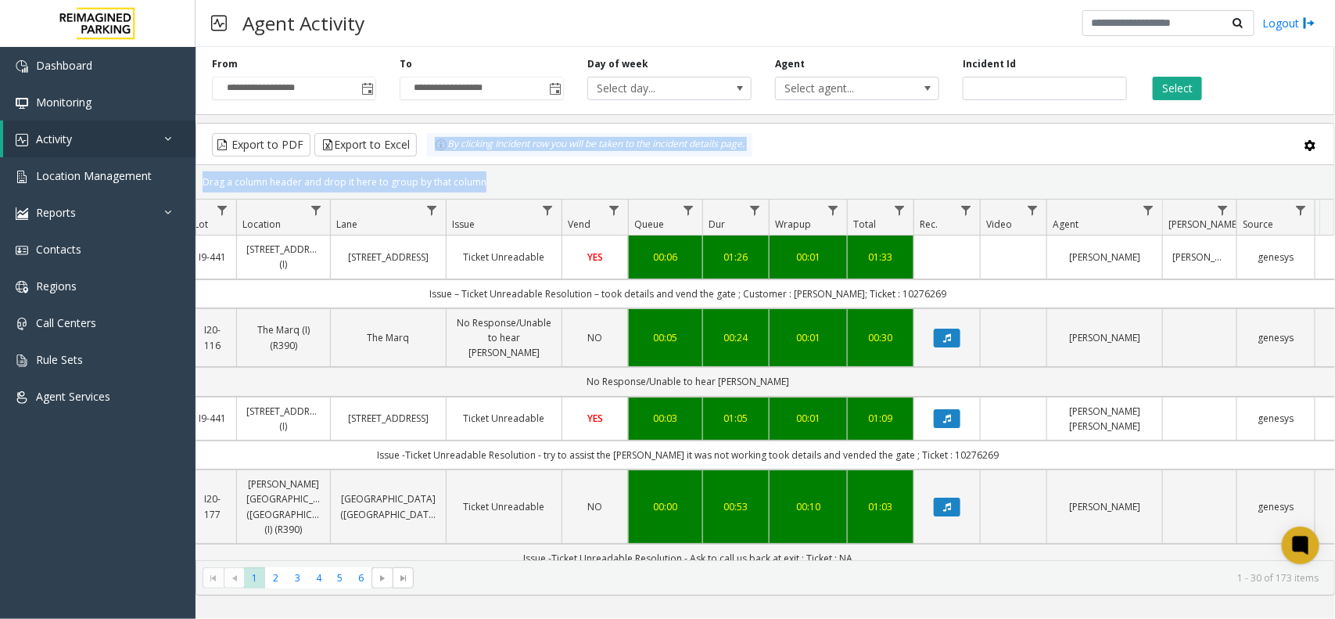
drag, startPoint x: 477, startPoint y: 176, endPoint x: 455, endPoint y: 170, distance: 22.8
click at [417, 153] on kendo-grid "Export to PDF Export to Excel By clicking Incident row you will be taken to the…" at bounding box center [766, 359] width 1140 height 472
click at [470, 177] on div "Drag a column header and drop it here to group by that column" at bounding box center [765, 181] width 1138 height 27
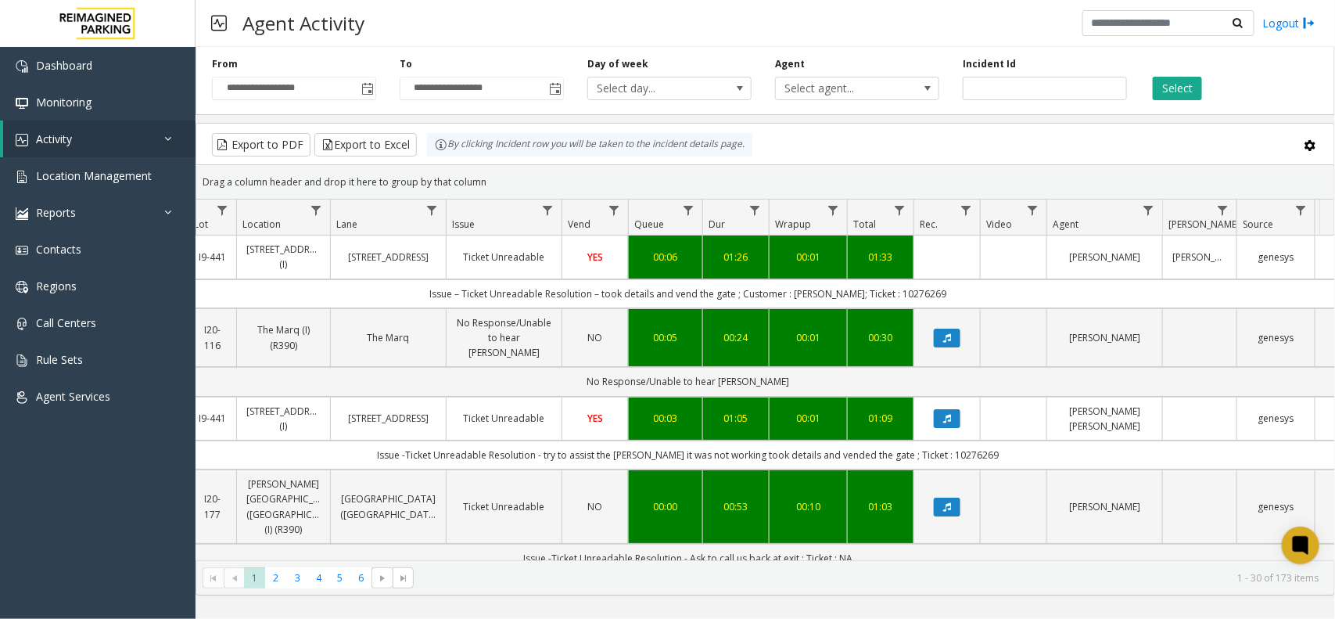
drag, startPoint x: 490, startPoint y: 185, endPoint x: 443, endPoint y: 157, distance: 55.4
click at [443, 157] on kendo-grid "Export to PDF Export to Excel By clicking Incident row you will be taken to the…" at bounding box center [766, 359] width 1140 height 472
click at [489, 178] on div "Drag a column header and drop it here to group by that column" at bounding box center [765, 181] width 1138 height 27
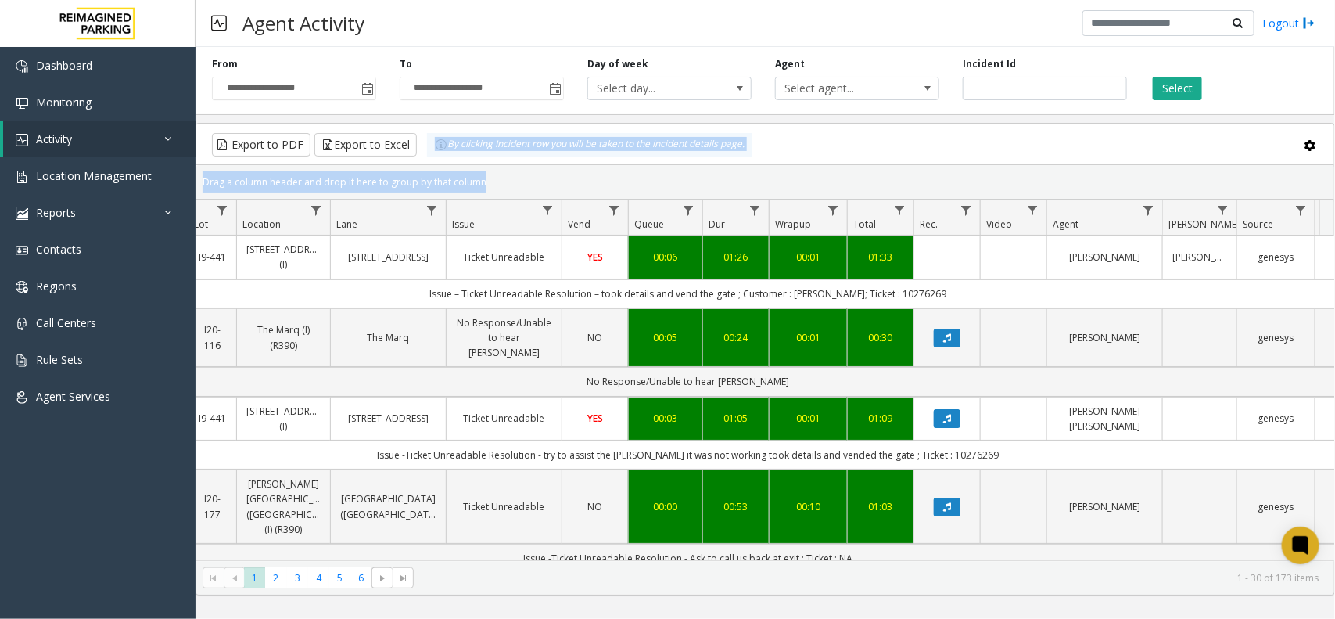
drag, startPoint x: 489, startPoint y: 178, endPoint x: 440, endPoint y: 153, distance: 55.3
click at [440, 153] on kendo-grid "Export to PDF Export to Excel By clicking Incident row you will be taken to the…" at bounding box center [766, 359] width 1140 height 472
click at [483, 172] on div "Drag a column header and drop it here to group by that column" at bounding box center [765, 181] width 1138 height 27
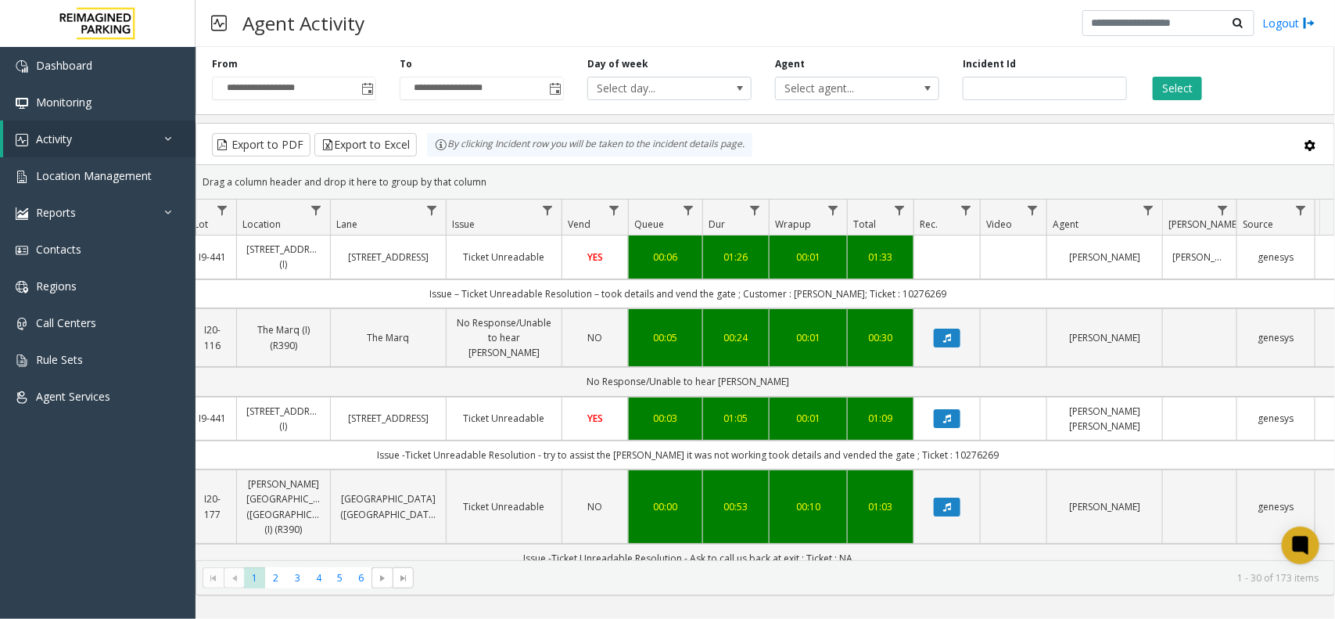
drag, startPoint x: 487, startPoint y: 181, endPoint x: 439, endPoint y: 159, distance: 52.8
click at [439, 159] on kendo-grid "Export to PDF Export to Excel By clicking Incident row you will be taken to the…" at bounding box center [766, 359] width 1140 height 472
click at [491, 181] on div "Drag a column header and drop it here to group by that column" at bounding box center [765, 181] width 1138 height 27
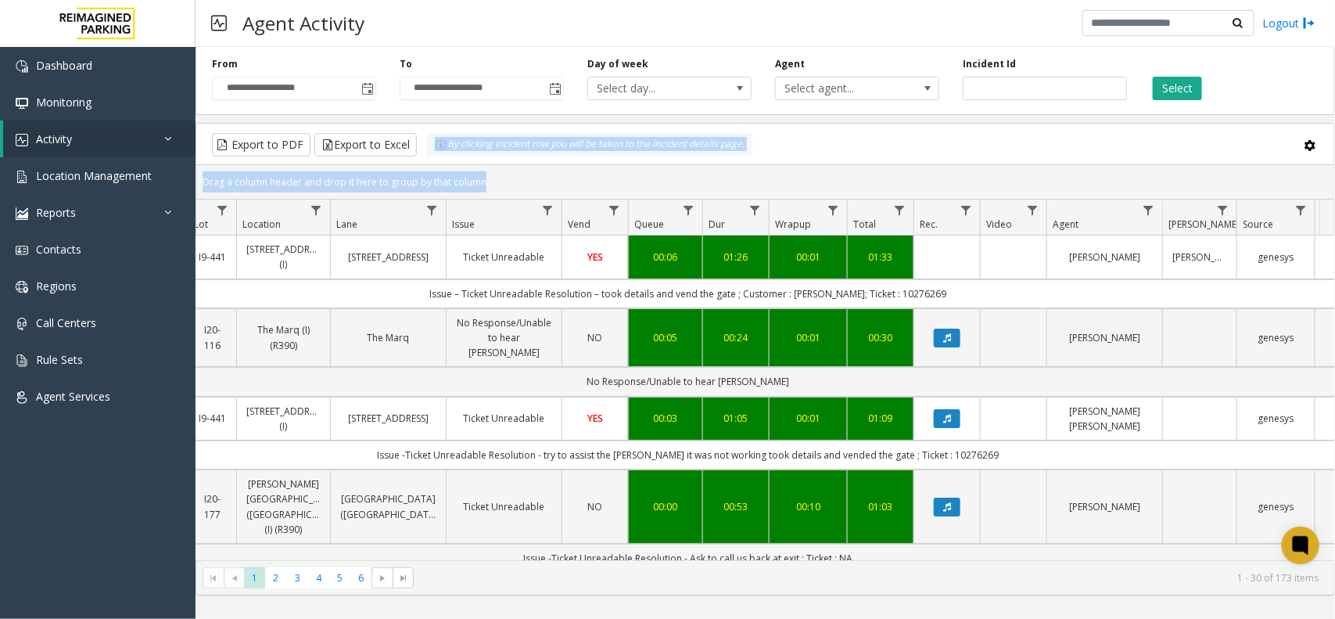
drag, startPoint x: 491, startPoint y: 181, endPoint x: 434, endPoint y: 150, distance: 64.7
click at [434, 150] on kendo-grid "Export to PDF Export to Excel By clicking Incident row you will be taken to the…" at bounding box center [766, 359] width 1140 height 472
click at [483, 178] on div "Drag a column header and drop it here to group by that column" at bounding box center [765, 181] width 1138 height 27
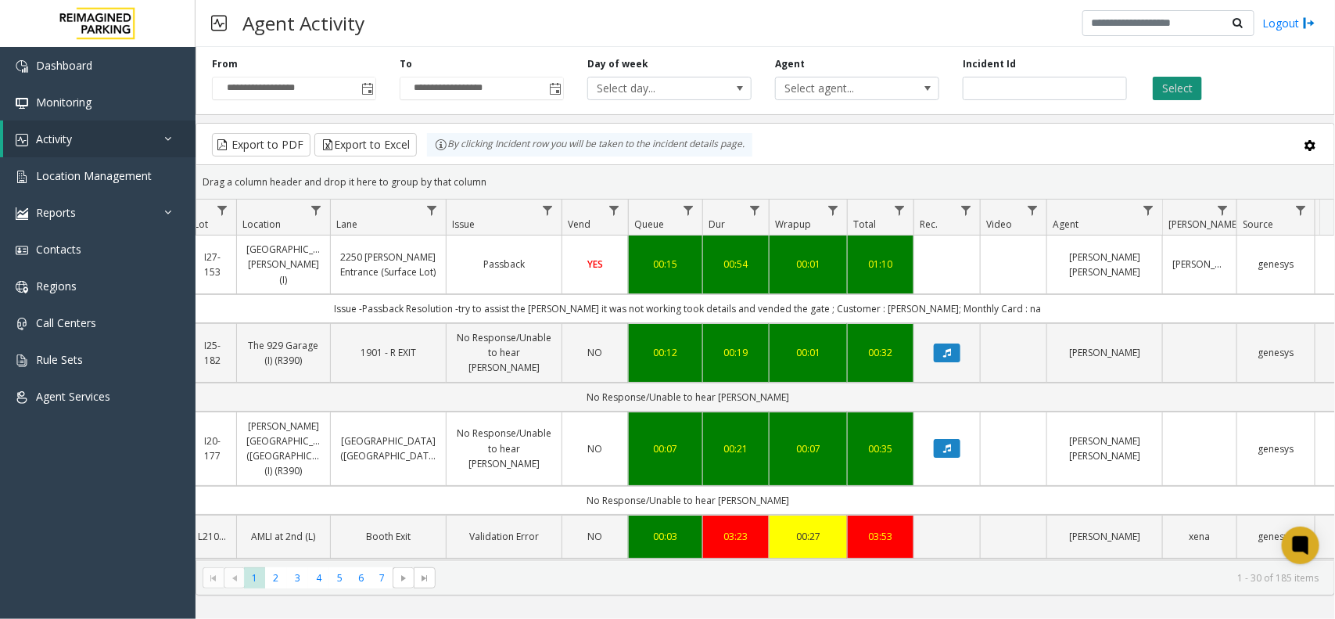
click at [1190, 92] on button "Select" at bounding box center [1177, 88] width 49 height 23
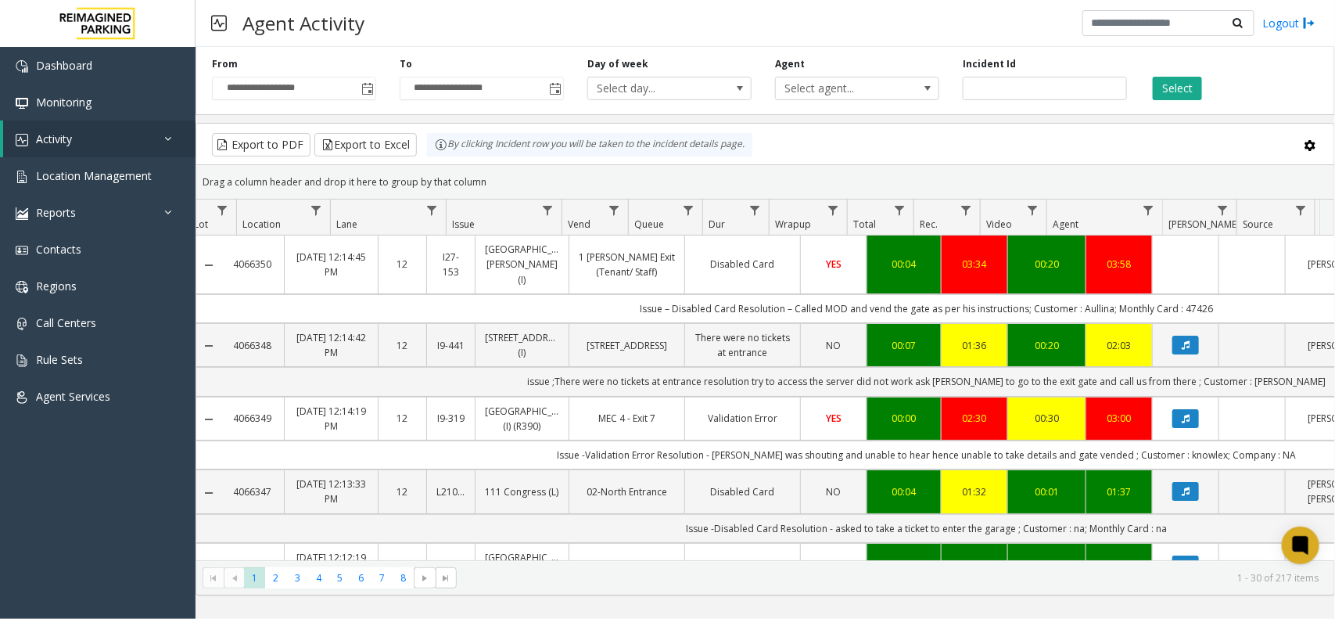
scroll to position [0, 239]
